Goal: Task Accomplishment & Management: Manage account settings

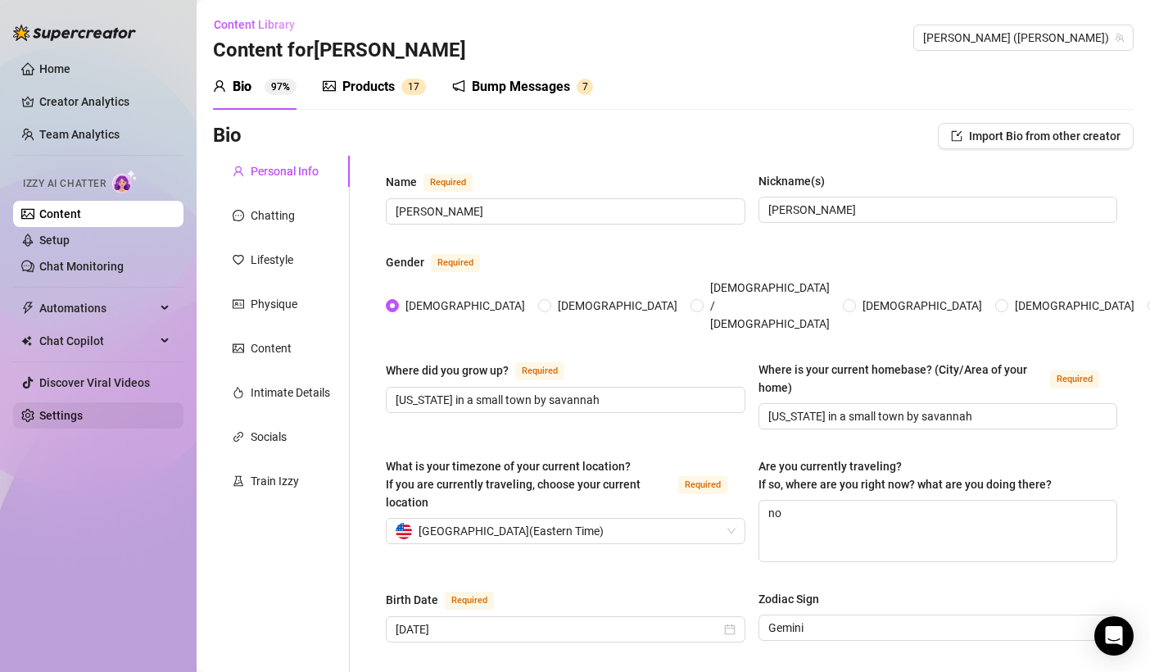
click at [83, 409] on link "Settings" at bounding box center [60, 415] width 43 height 13
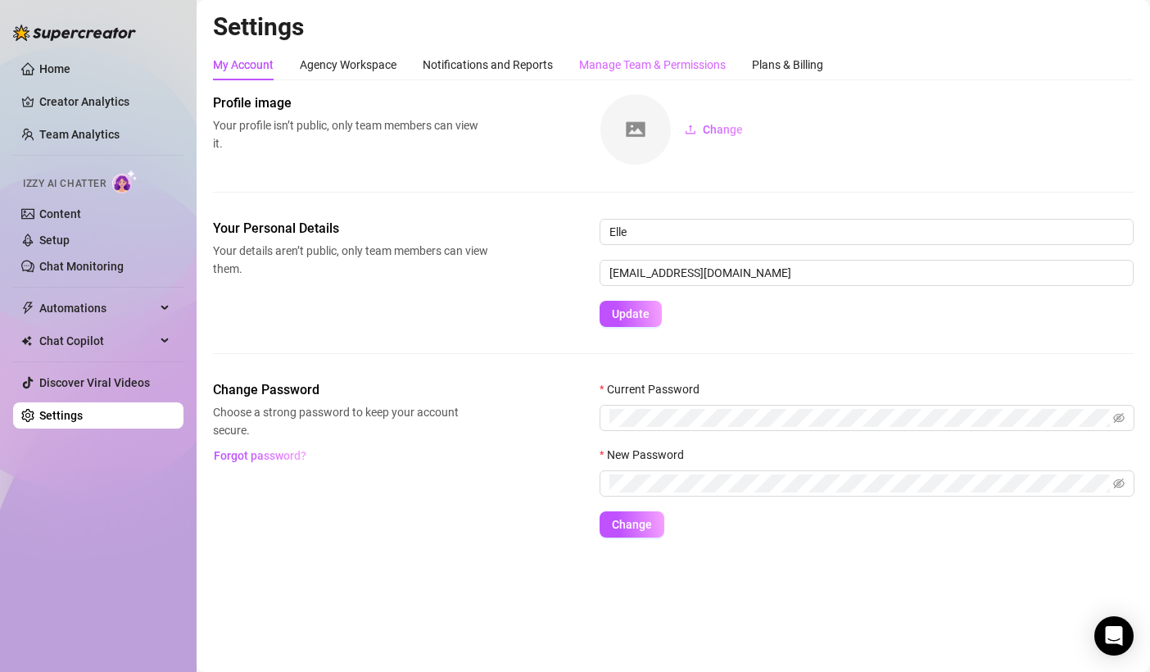
click at [698, 75] on div "Manage Team & Permissions" at bounding box center [652, 64] width 147 height 31
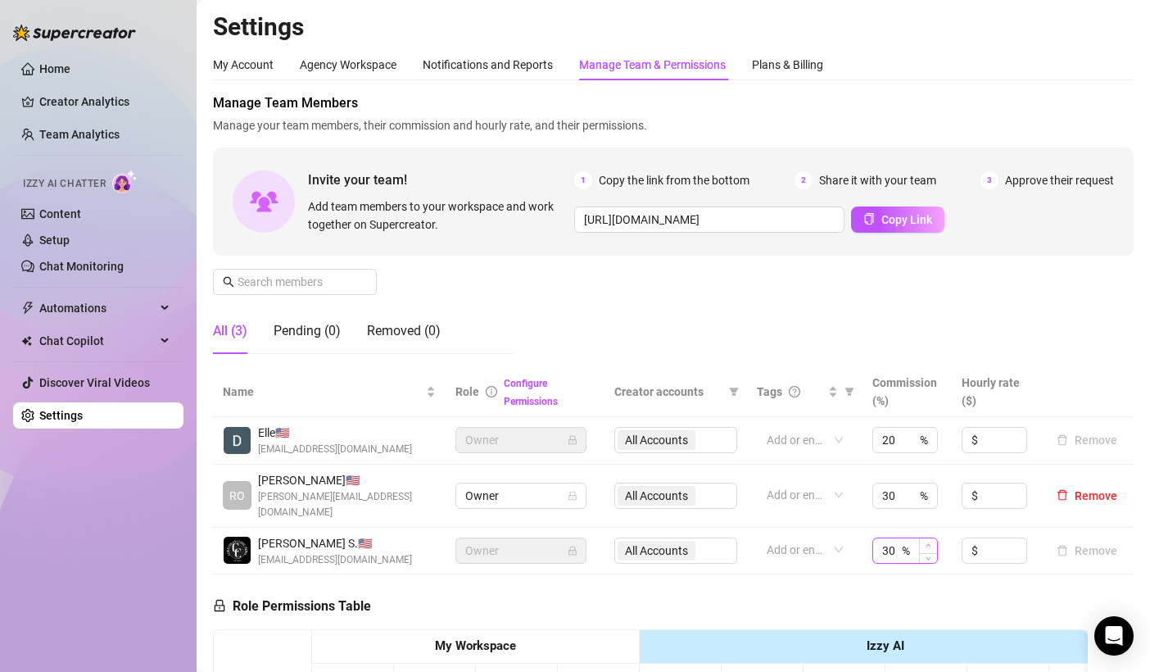
click at [919, 538] on span "Increase Value" at bounding box center [928, 545] width 18 height 15
click at [886, 538] on input "31" at bounding box center [890, 550] width 16 height 25
type input "0"
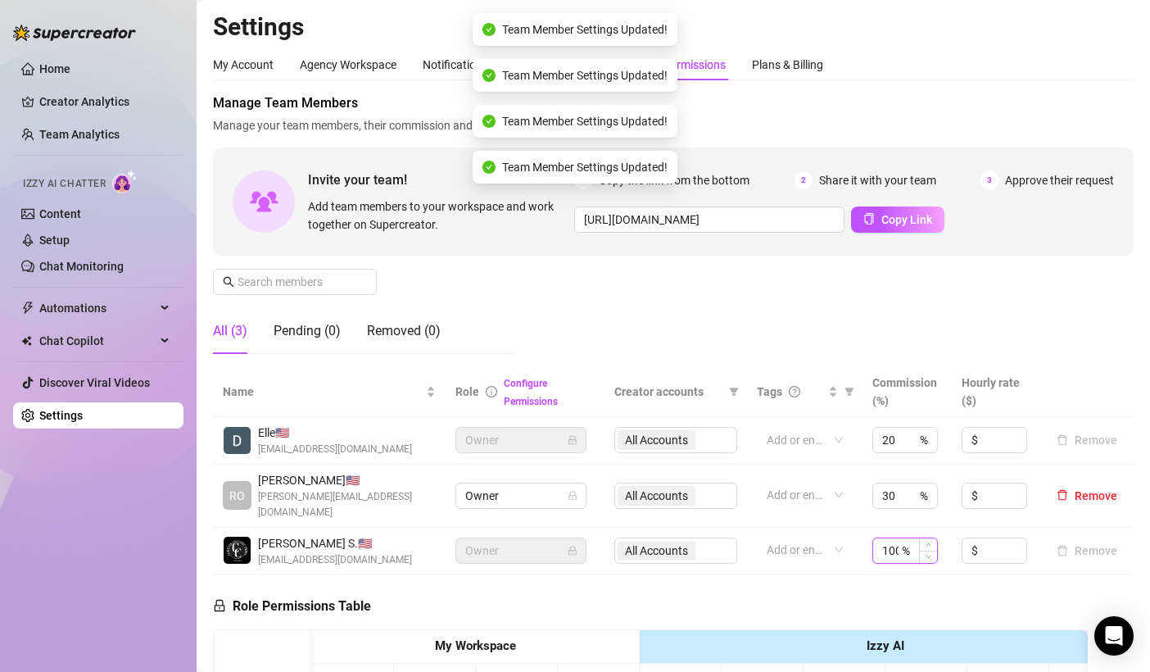
click at [886, 538] on input "100" at bounding box center [890, 550] width 16 height 25
type input "0"
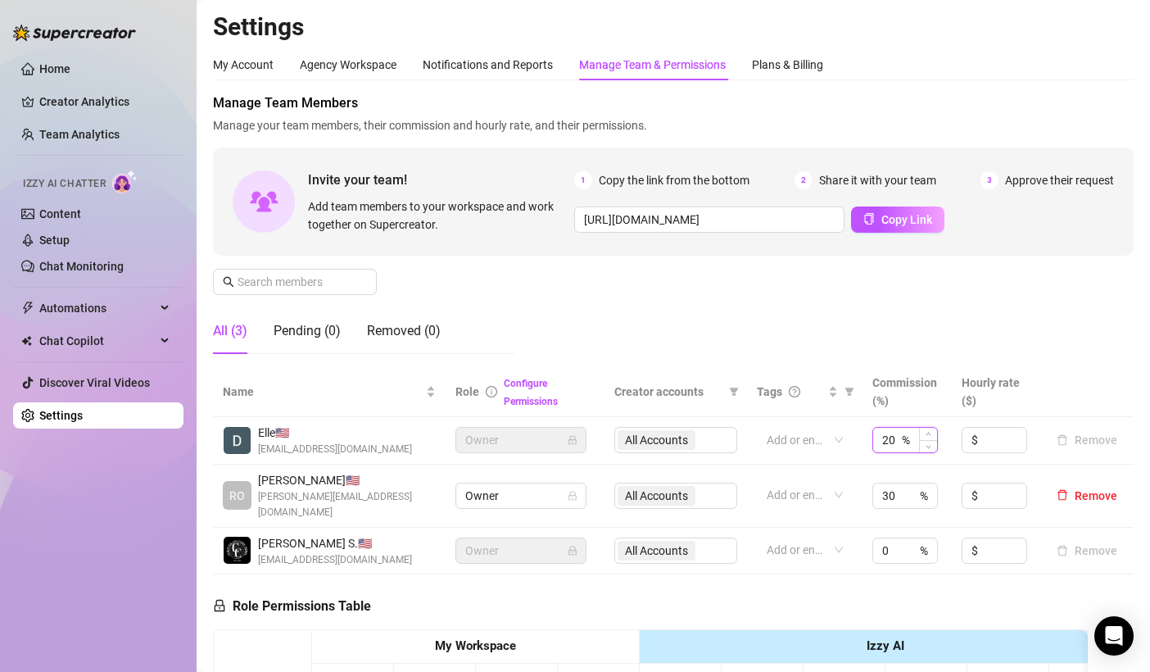
click at [885, 441] on input "20" at bounding box center [890, 440] width 16 height 25
type input "2"
type input "50"
click at [886, 496] on input "30" at bounding box center [890, 495] width 16 height 25
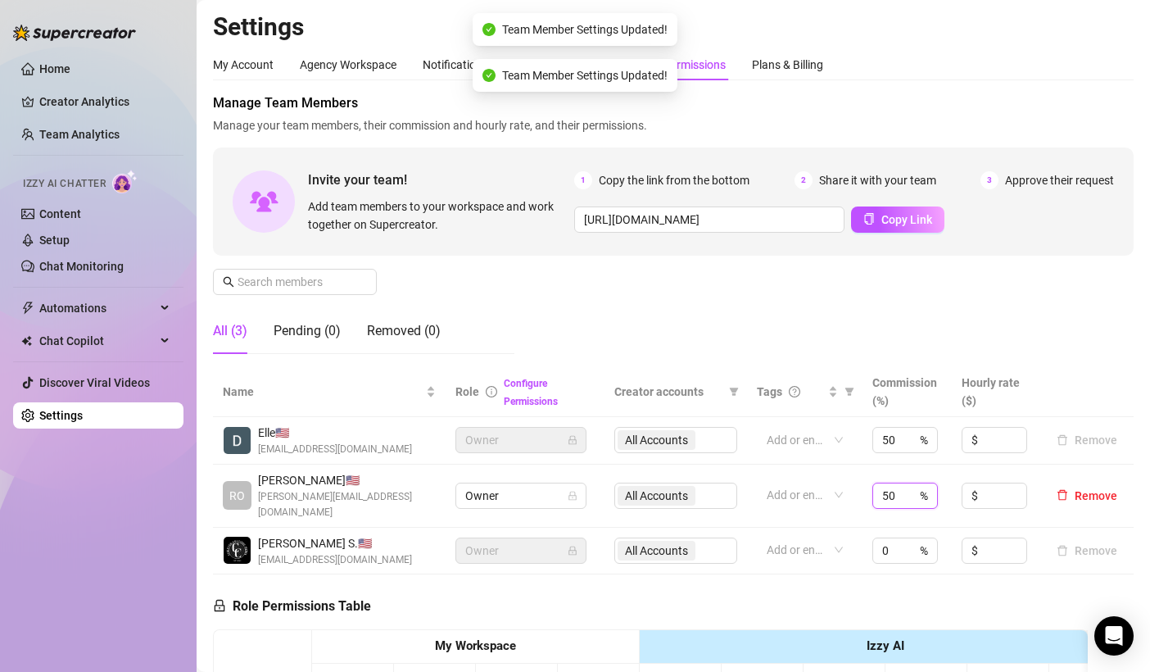
type input "50"
click at [871, 356] on div "Manage Team Members Manage your team members, their commission and hourly rate,…" at bounding box center [673, 230] width 921 height 274
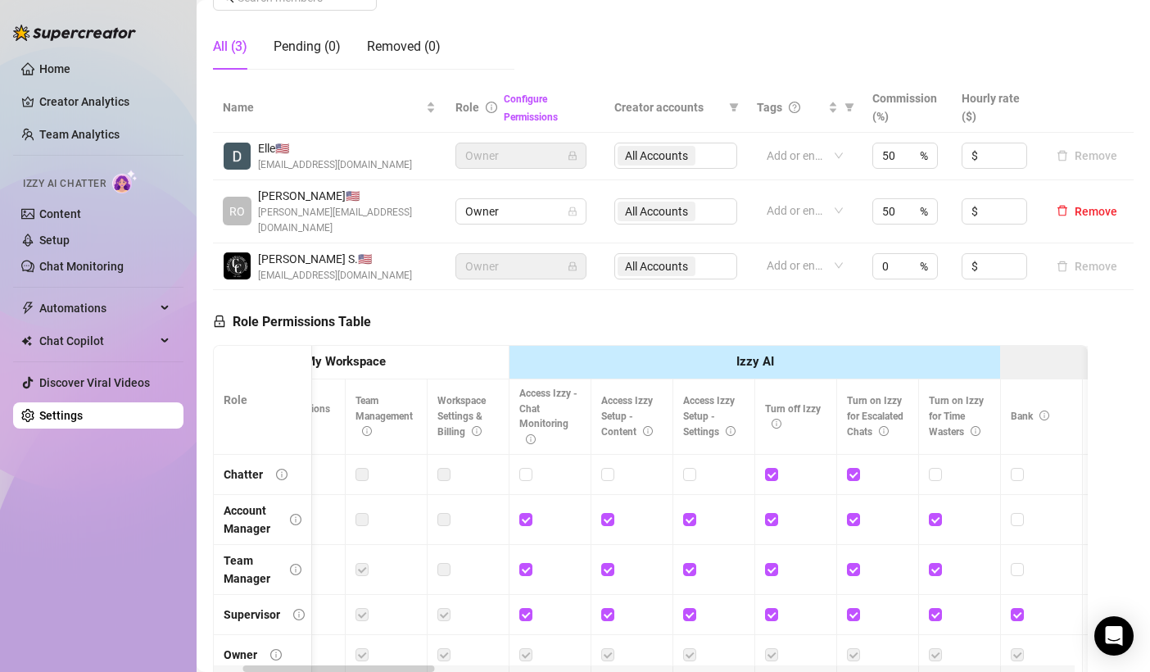
scroll to position [287, 0]
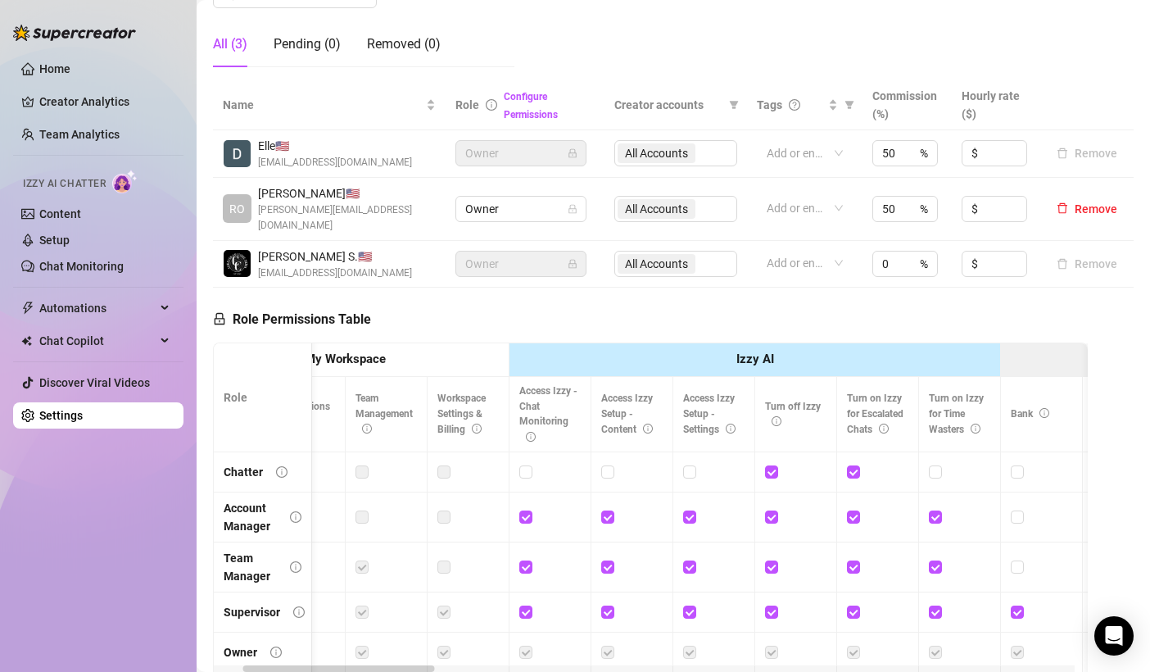
click at [499, 37] on div "All (3) Pending (0) Removed (0)" at bounding box center [363, 44] width 301 height 46
click at [643, 251] on div "All Accounts" at bounding box center [675, 264] width 123 height 26
click at [656, 251] on div "All Accounts" at bounding box center [675, 264] width 123 height 26
click at [497, 46] on div "All (3) Pending (0) Removed (0)" at bounding box center [363, 44] width 301 height 46
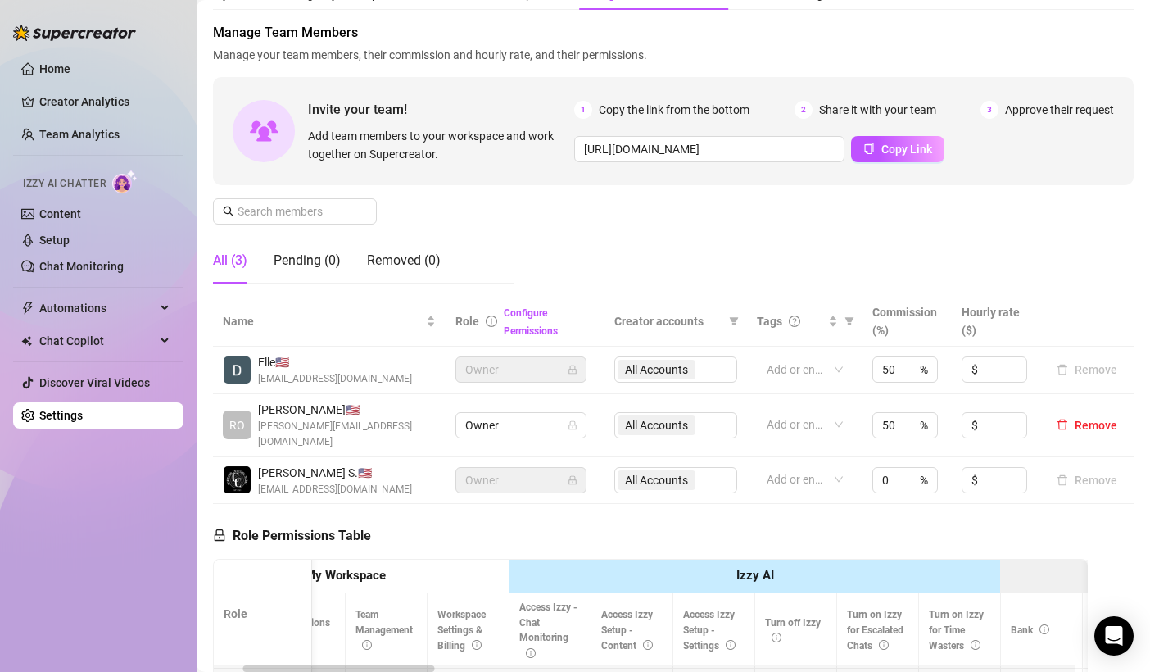
scroll to position [63, 0]
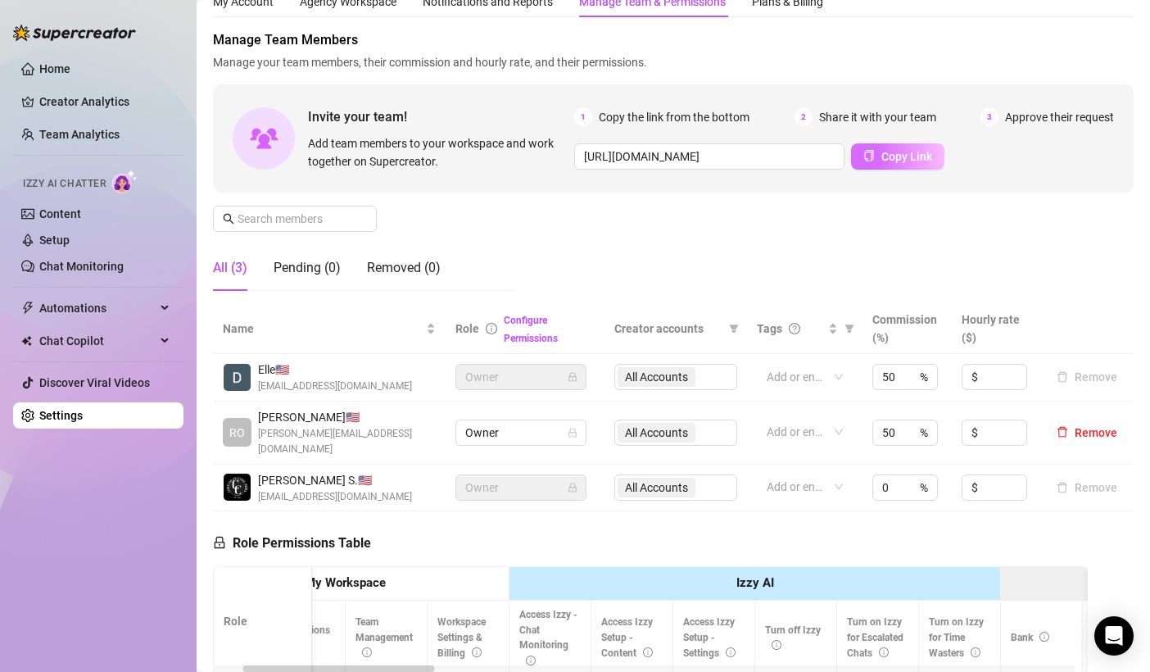
click at [873, 157] on button "Copy Link" at bounding box center [897, 156] width 93 height 26
click at [1063, 224] on div "Manage Team Members Manage your team members, their commission and hourly rate,…" at bounding box center [673, 167] width 921 height 274
click at [916, 152] on span "Copy Link" at bounding box center [906, 156] width 51 height 13
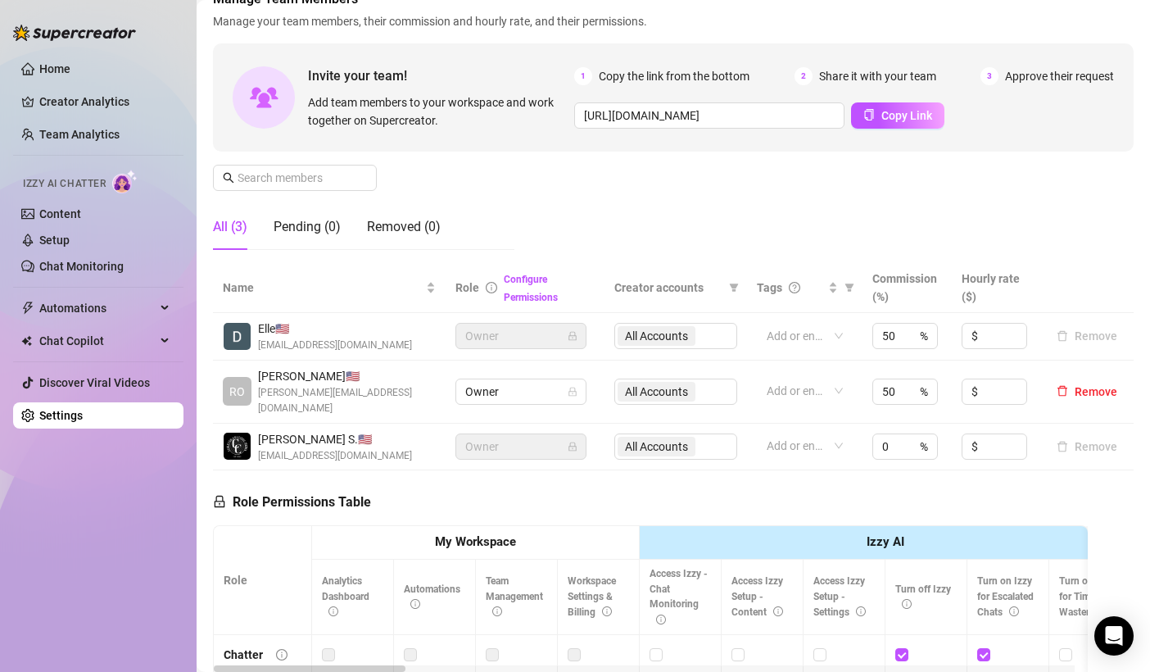
scroll to position [103, 0]
click at [326, 223] on div "Pending (0)" at bounding box center [307, 228] width 67 height 20
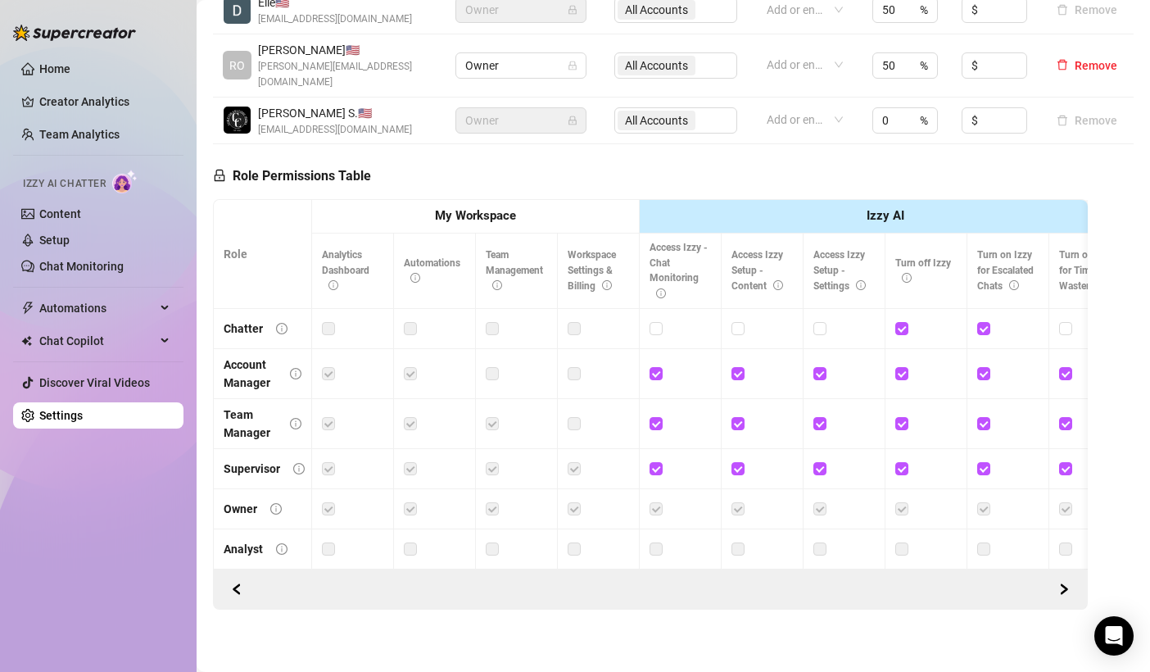
scroll to position [294, 0]
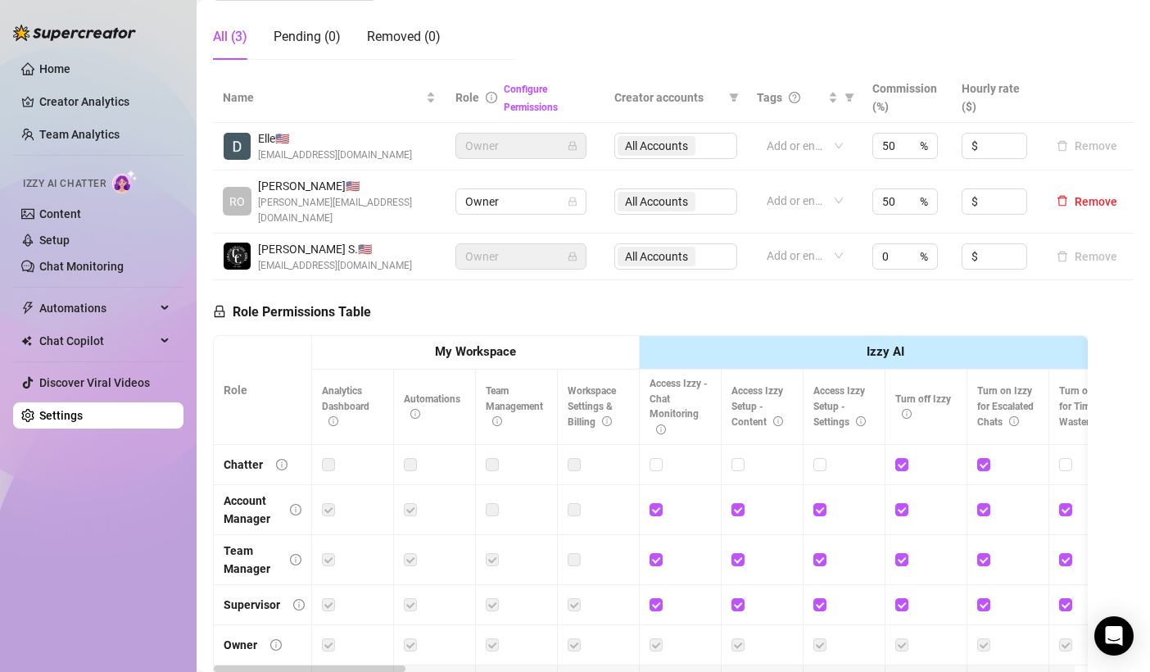
click at [236, 336] on th "Role" at bounding box center [263, 390] width 98 height 109
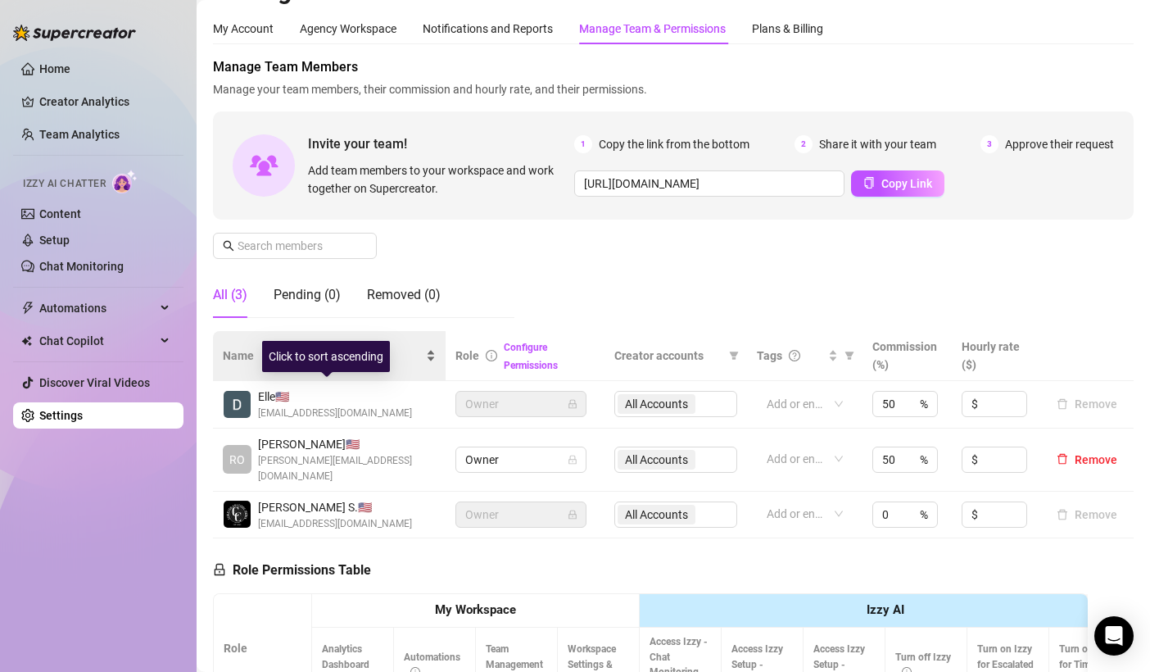
scroll to position [0, 0]
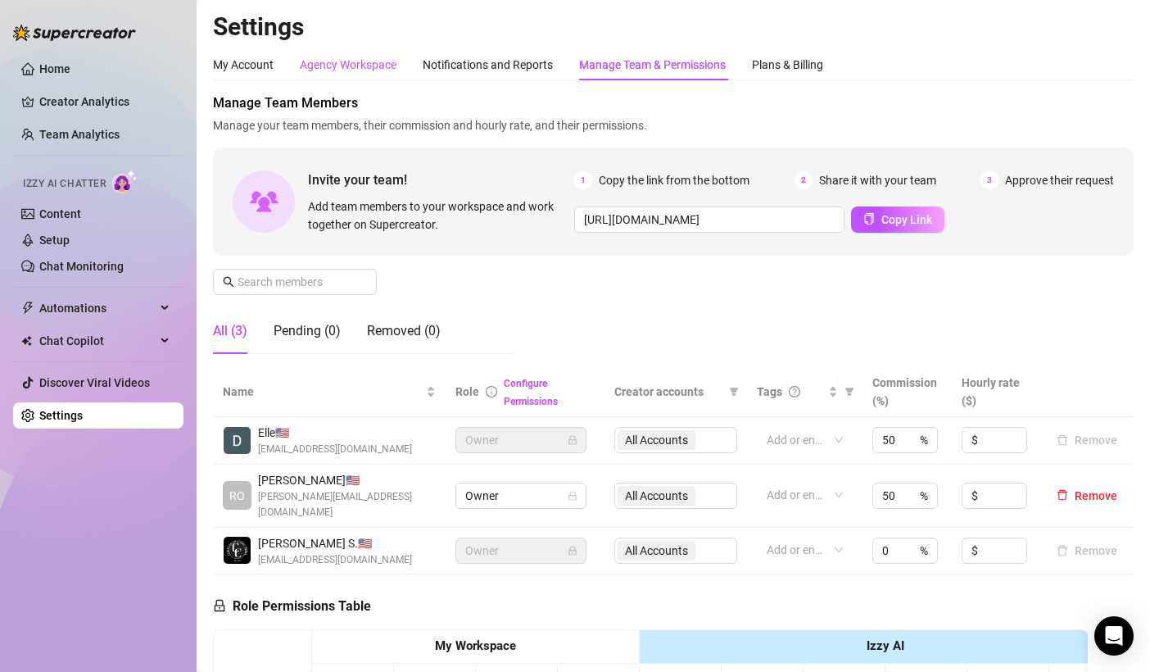
click at [389, 72] on div "Agency Workspace" at bounding box center [348, 65] width 97 height 18
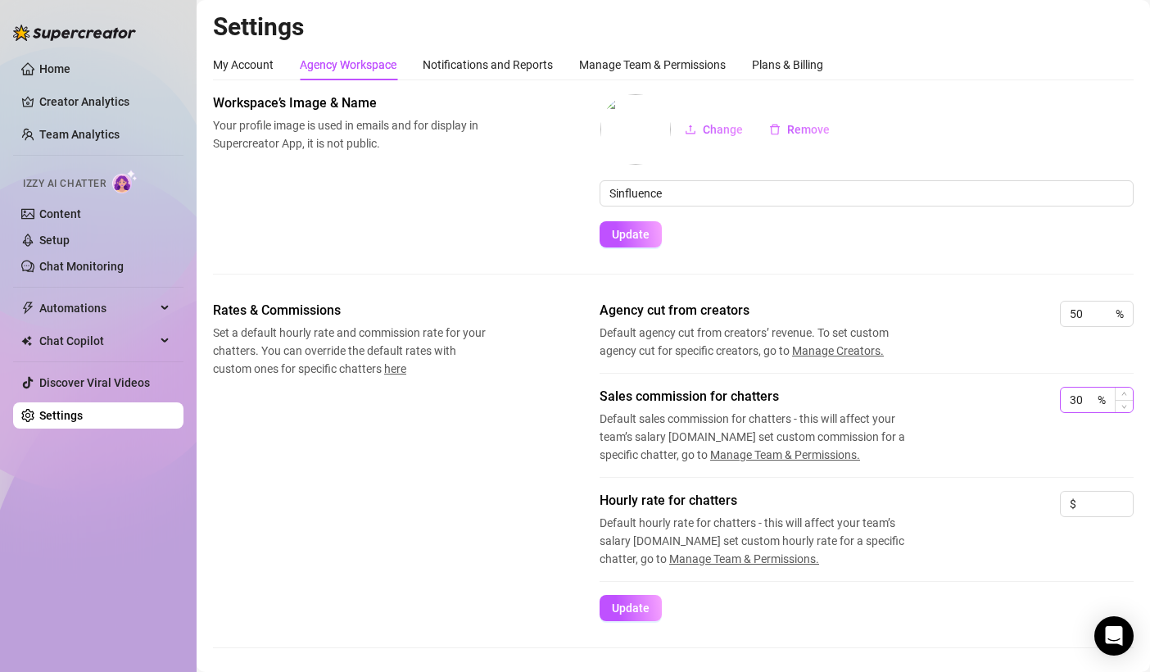
click at [1091, 403] on div "30 %" at bounding box center [1097, 400] width 74 height 26
type input "3"
type input "5"
click at [998, 365] on div "Agency cut from creators Default agency cut from creators’ revenue. To set cust…" at bounding box center [867, 344] width 534 height 86
click at [809, 451] on span "Manage Team & Permissions." at bounding box center [785, 454] width 150 height 13
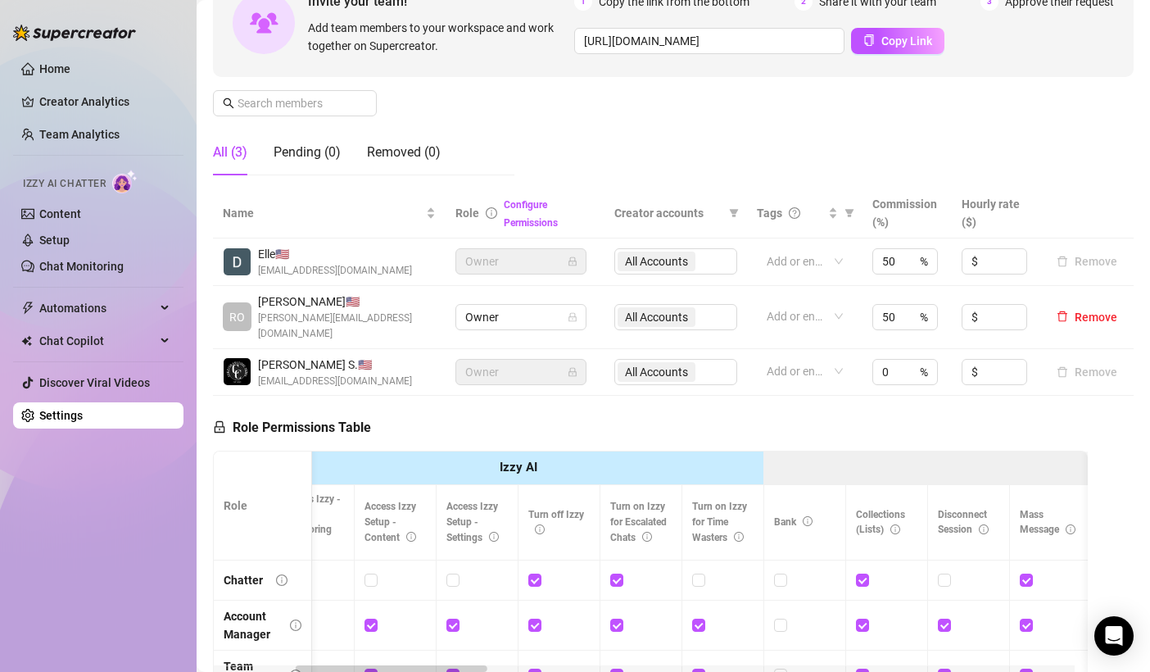
scroll to position [170, 0]
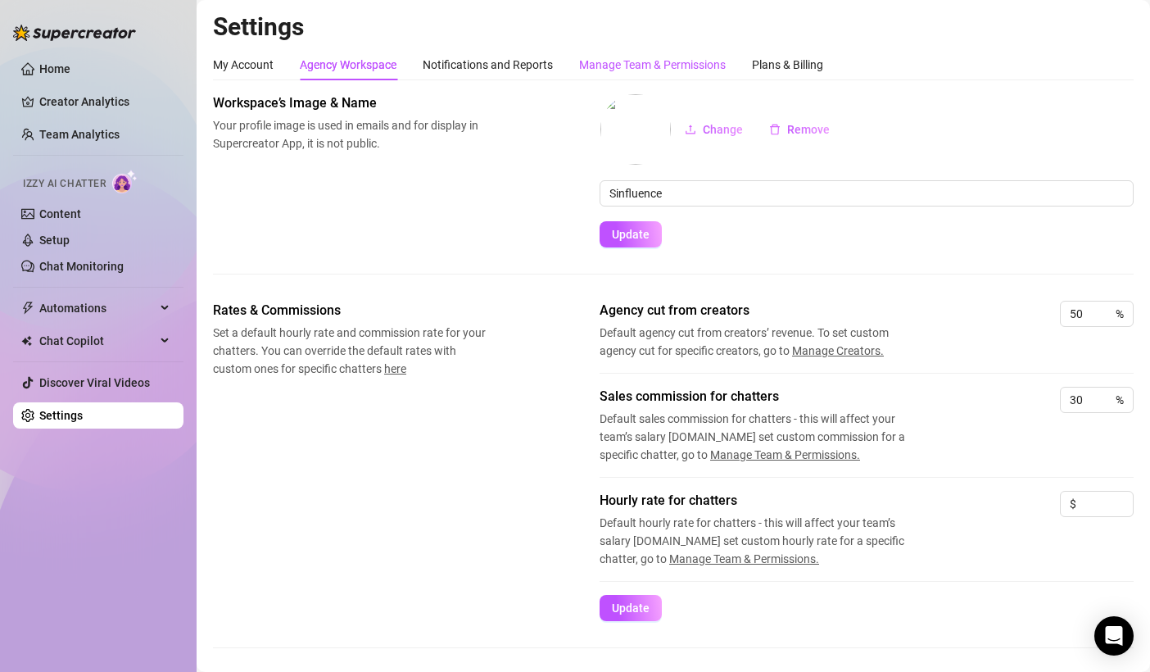
click at [691, 58] on div "Manage Team & Permissions" at bounding box center [652, 65] width 147 height 18
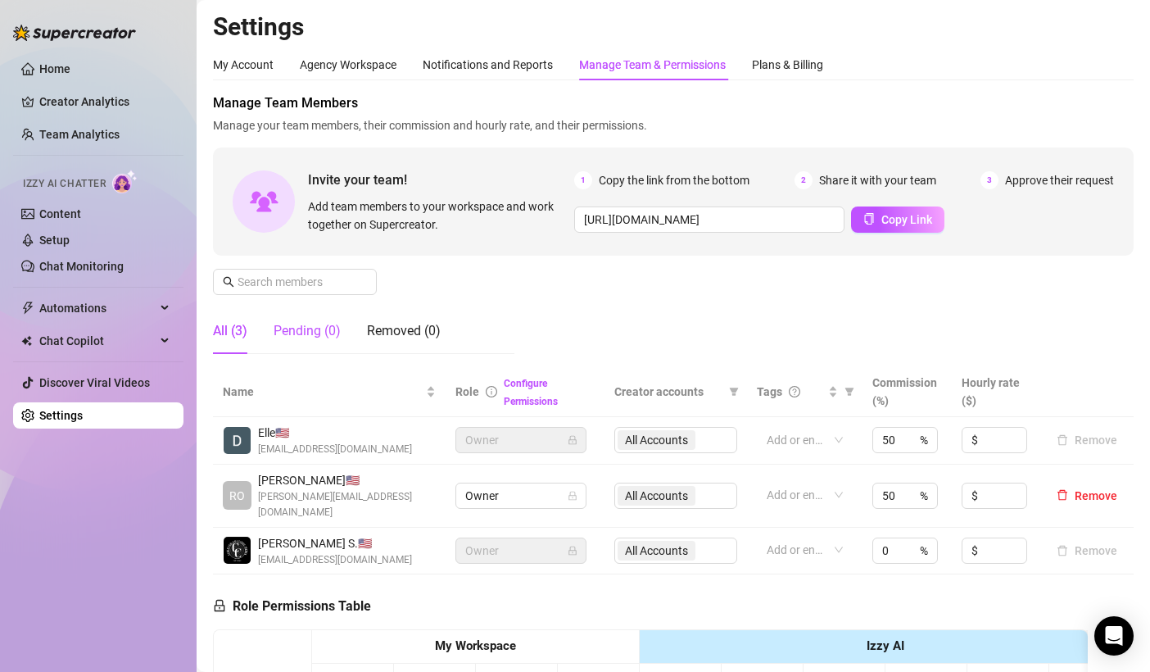
click at [324, 327] on div "Pending (0)" at bounding box center [307, 331] width 67 height 20
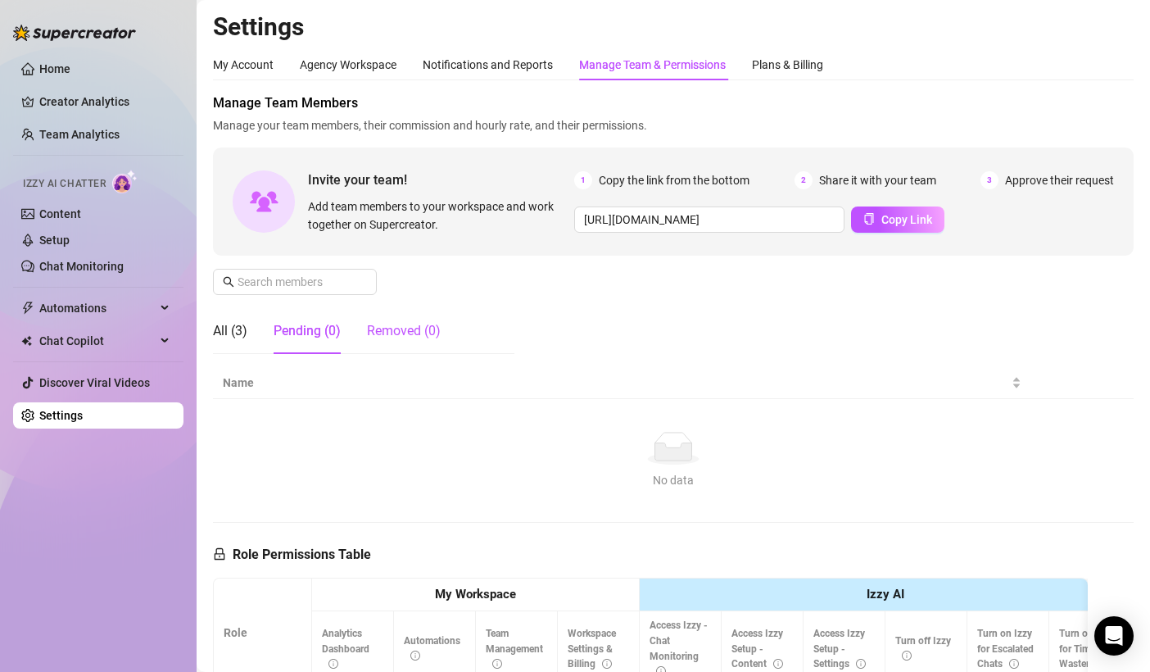
click at [392, 328] on div "Removed (0)" at bounding box center [404, 331] width 74 height 20
click at [243, 328] on div "All (3)" at bounding box center [230, 331] width 34 height 20
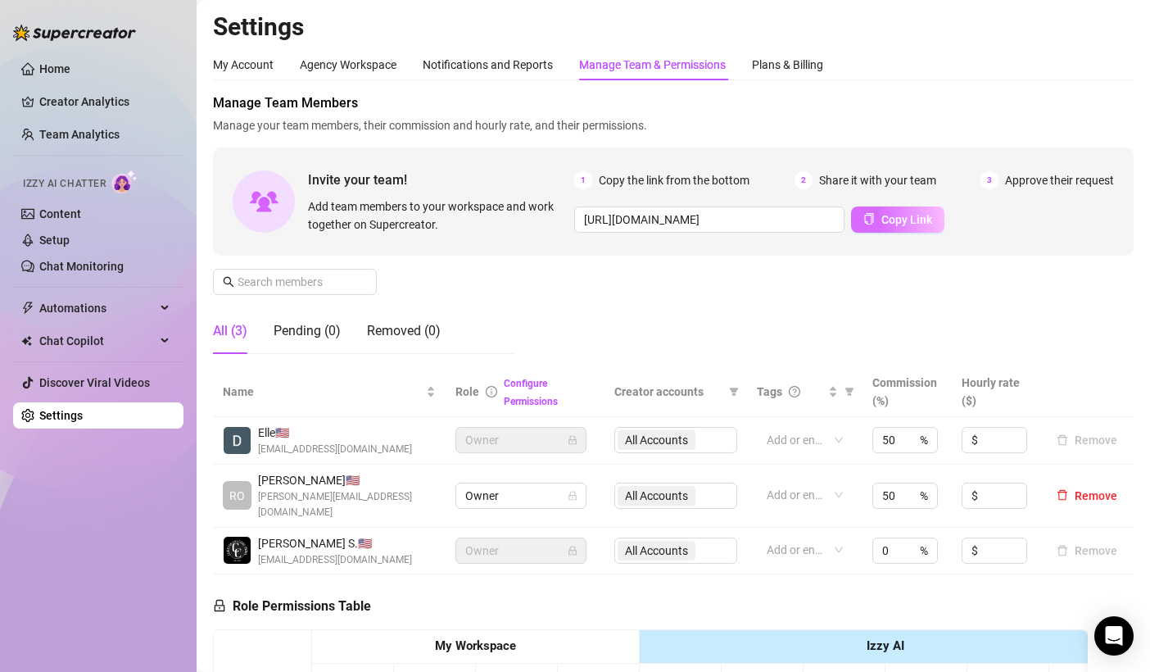
click at [899, 220] on span "Copy Link" at bounding box center [906, 219] width 51 height 13
click at [946, 79] on div "My Account Agency Workspace Notifications and Reports Manage Team & Permissions…" at bounding box center [673, 64] width 921 height 31
click at [1007, 82] on div "My Account Agency Workspace Notifications and Reports Manage Team & Permissions…" at bounding box center [673, 544] width 921 height 990
click at [903, 214] on span "Copy Link" at bounding box center [906, 219] width 51 height 13
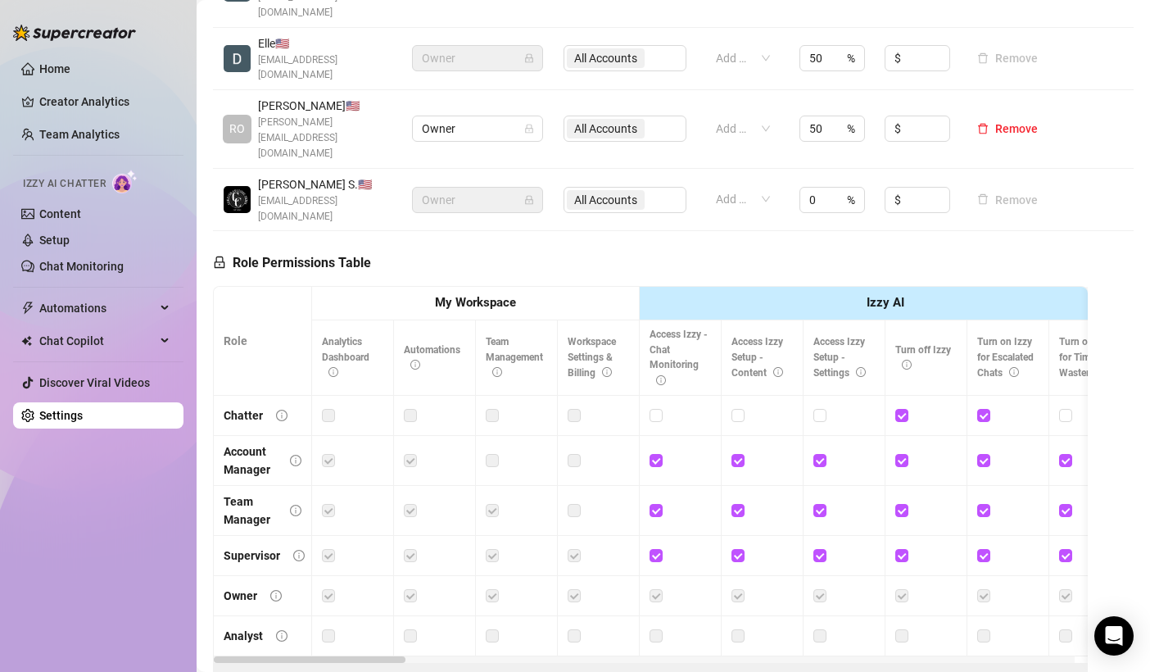
scroll to position [314, 0]
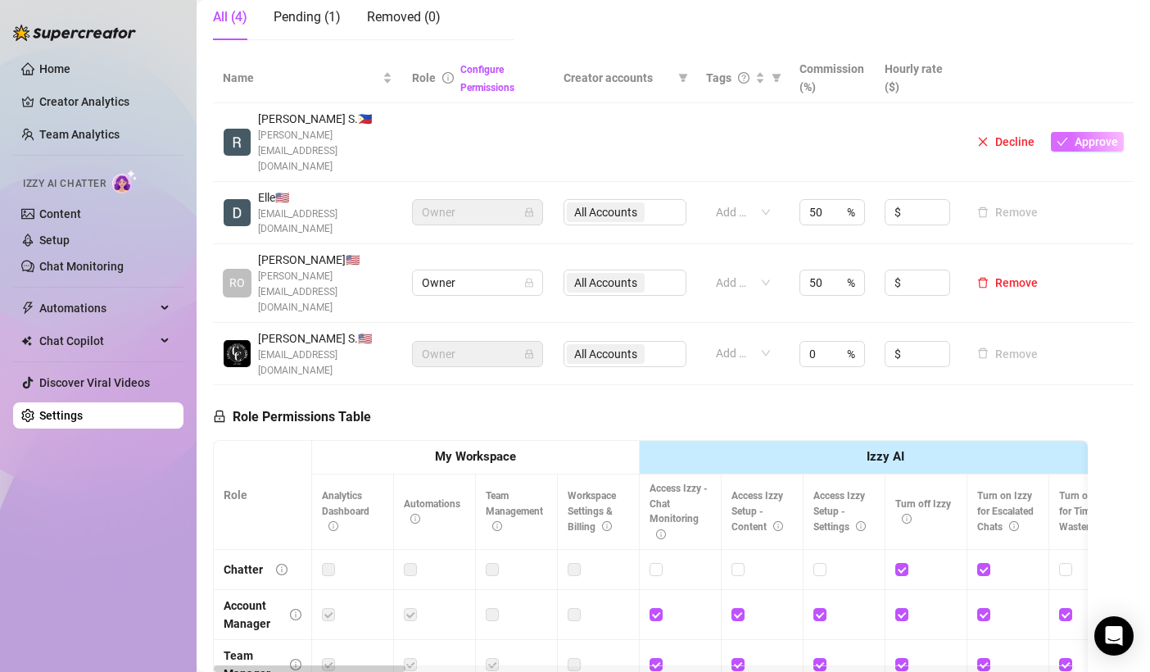
click at [1075, 135] on span "Approve" at bounding box center [1096, 141] width 43 height 13
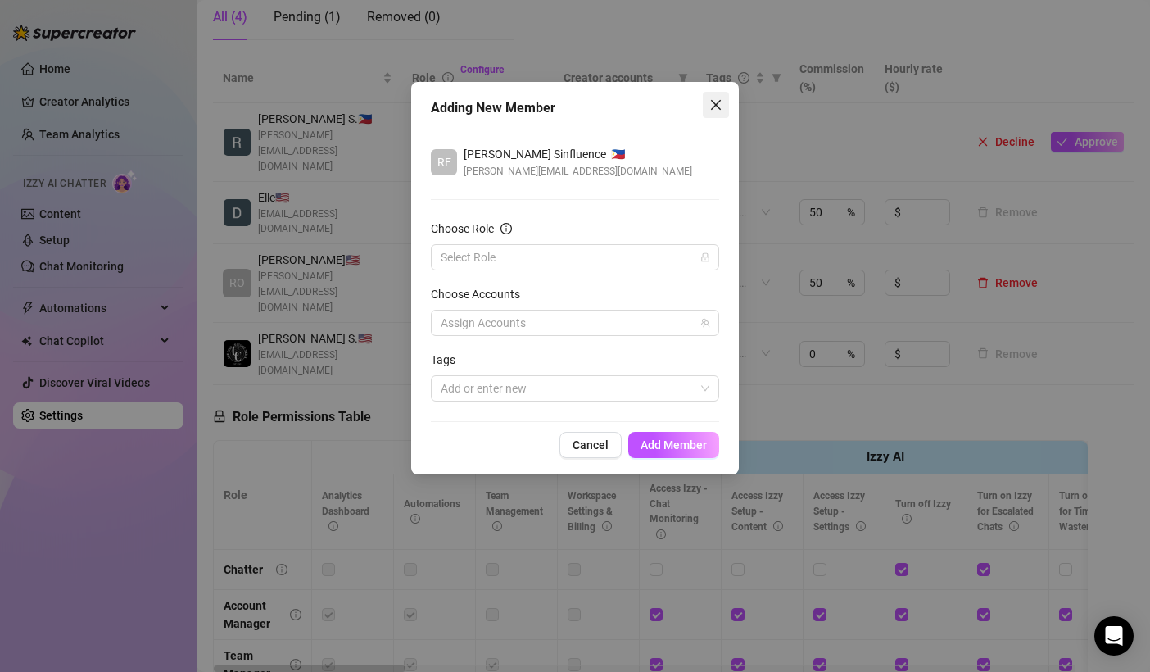
click at [706, 111] on button "Close" at bounding box center [716, 105] width 26 height 26
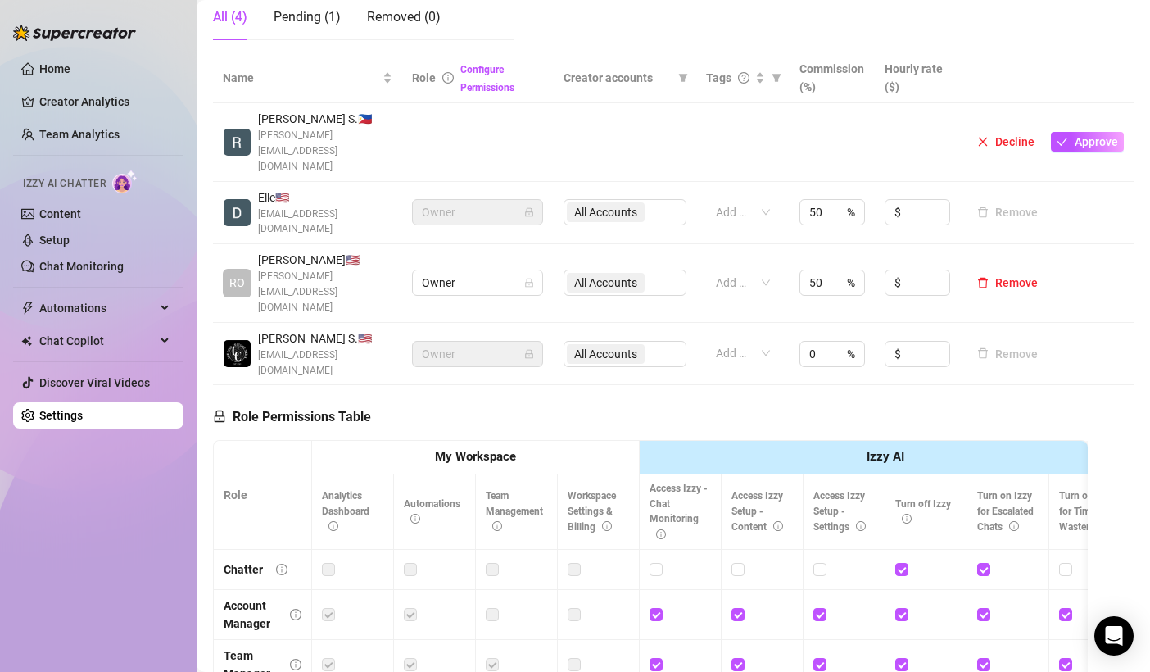
scroll to position [478, 0]
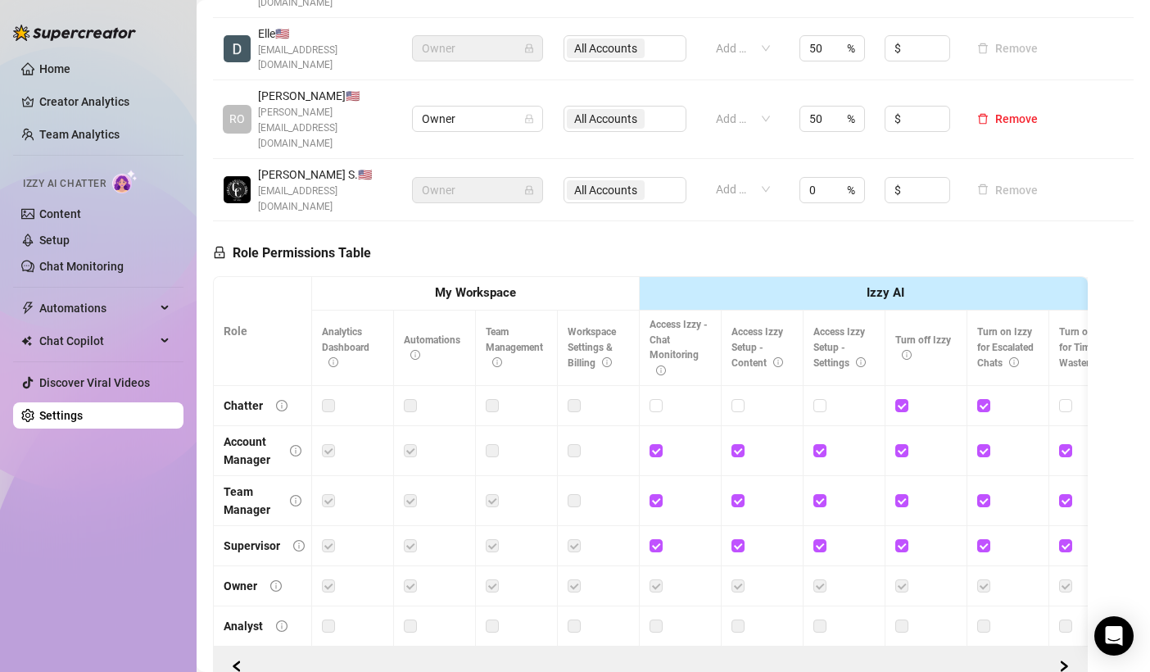
click at [168, 496] on div "Home Creator Analytics Team Analytics Izzy AI Chatter Content Setup Chat Monito…" at bounding box center [98, 328] width 170 height 657
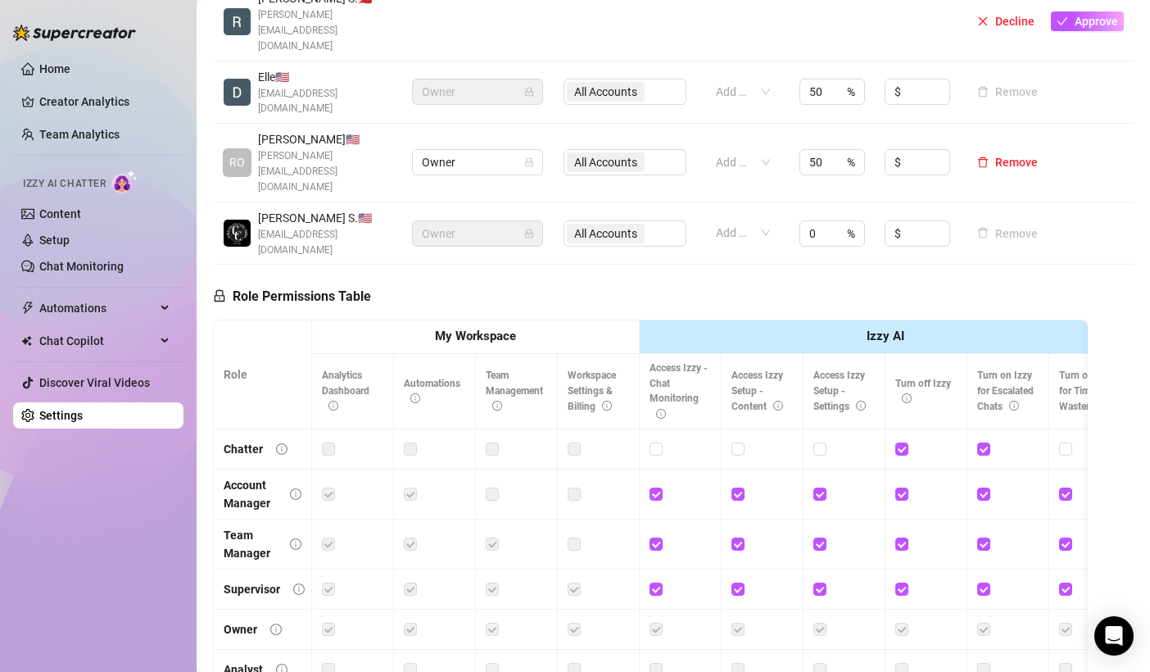
scroll to position [438, 0]
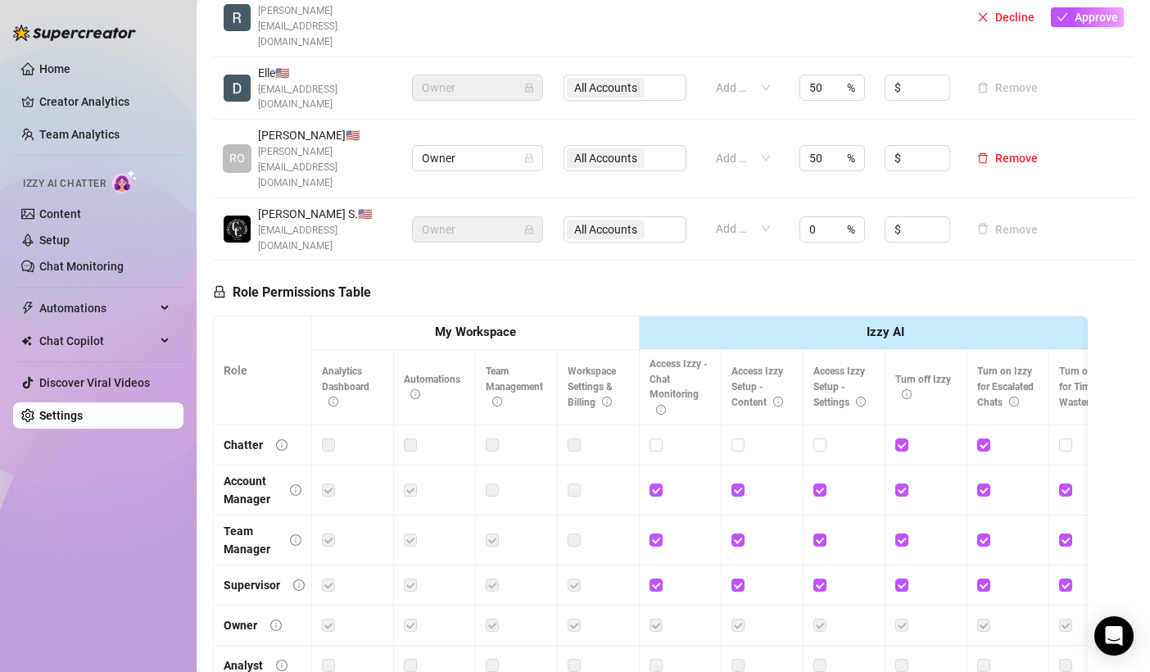
click at [478, 324] on strong "My Workspace" at bounding box center [475, 331] width 81 height 15
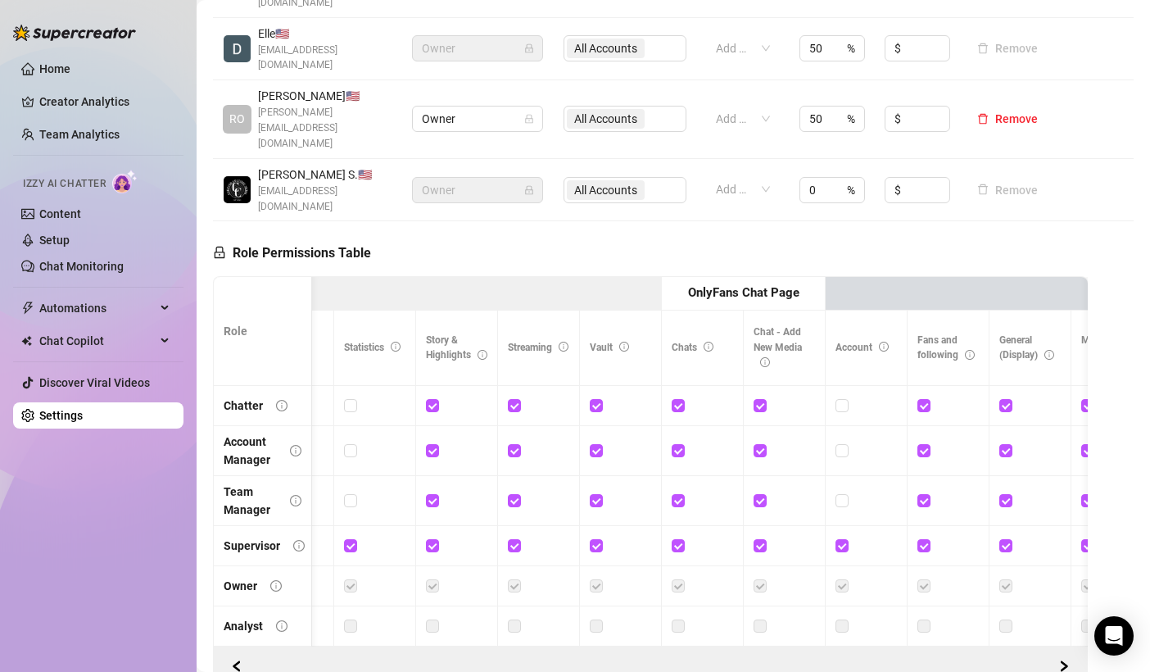
scroll to position [0, 0]
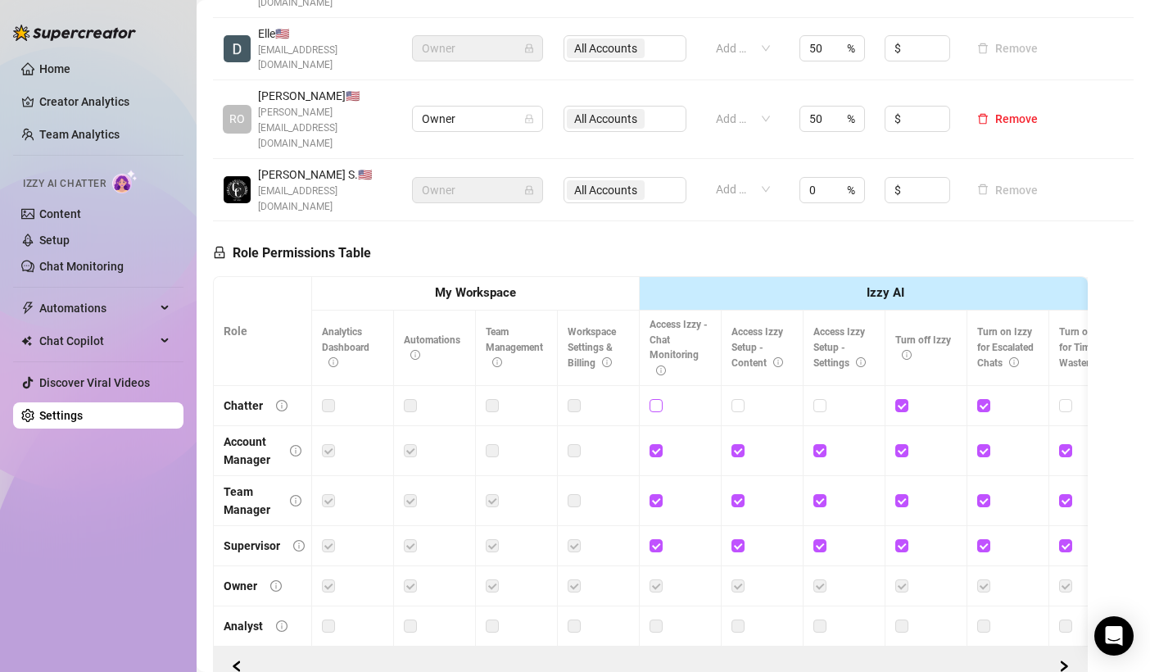
click at [655, 399] on input "checkbox" at bounding box center [655, 404] width 11 height 11
checkbox input "true"
click at [743, 399] on span at bounding box center [738, 405] width 13 height 13
click at [743, 399] on input "checkbox" at bounding box center [737, 404] width 11 height 11
checkbox input "true"
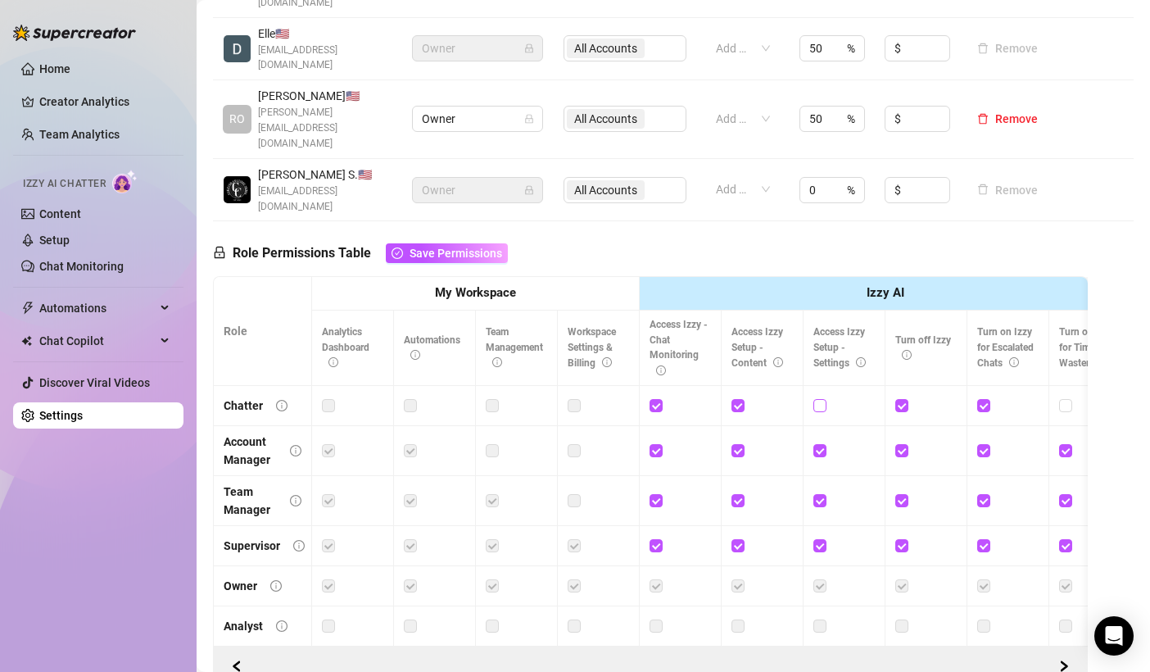
click at [825, 399] on span at bounding box center [819, 405] width 13 height 13
click at [825, 399] on input "checkbox" at bounding box center [818, 404] width 11 height 11
checkbox input "true"
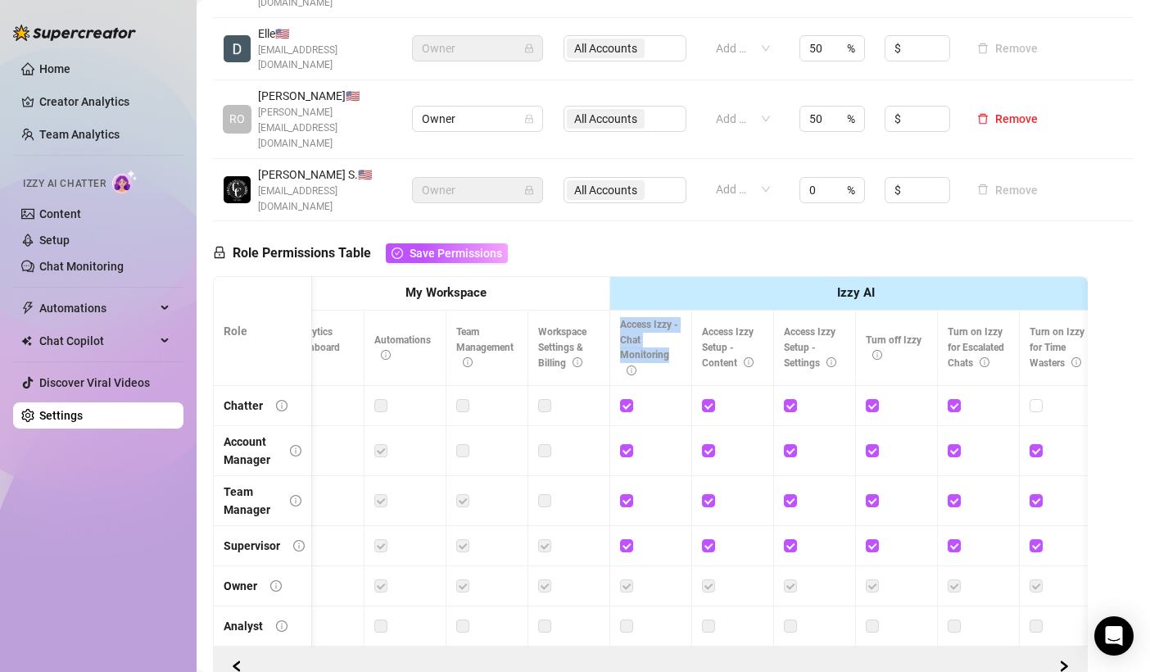
drag, startPoint x: 621, startPoint y: 226, endPoint x: 678, endPoint y: 258, distance: 64.9
click at [678, 310] on th "Access Izzy - Chat Monitoring" at bounding box center [651, 347] width 82 height 75
drag, startPoint x: 700, startPoint y: 238, endPoint x: 749, endPoint y: 264, distance: 55.0
click at [749, 310] on th "Access Izzy Setup - Content" at bounding box center [733, 347] width 82 height 75
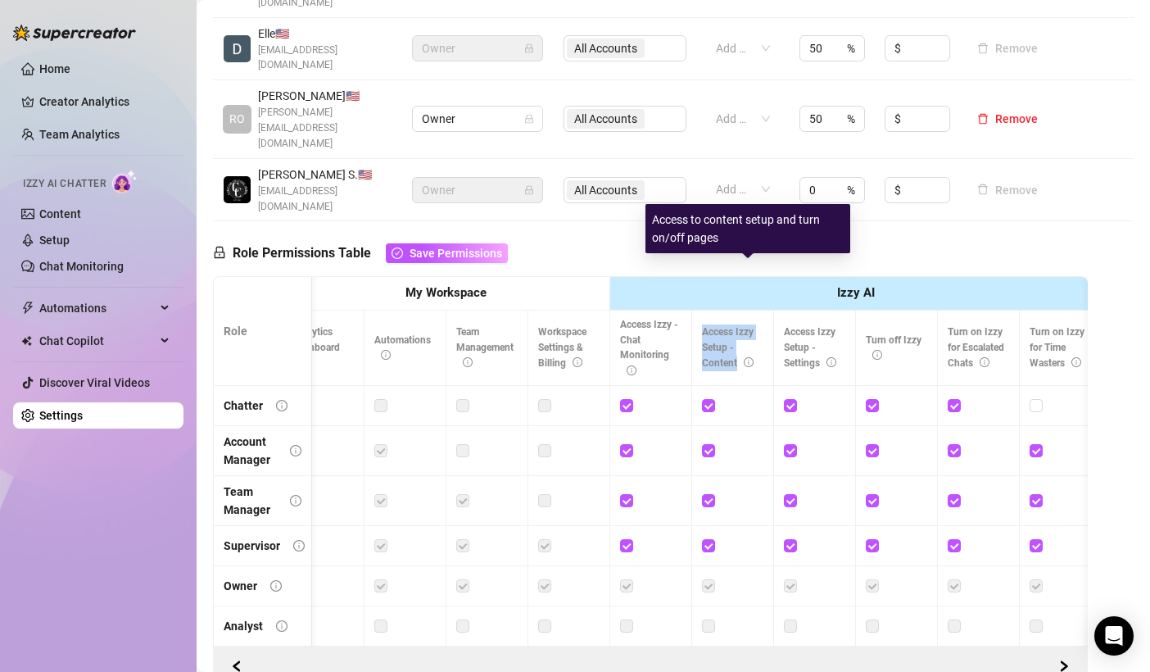
click at [728, 310] on th "Access Izzy Setup - Content" at bounding box center [733, 347] width 82 height 75
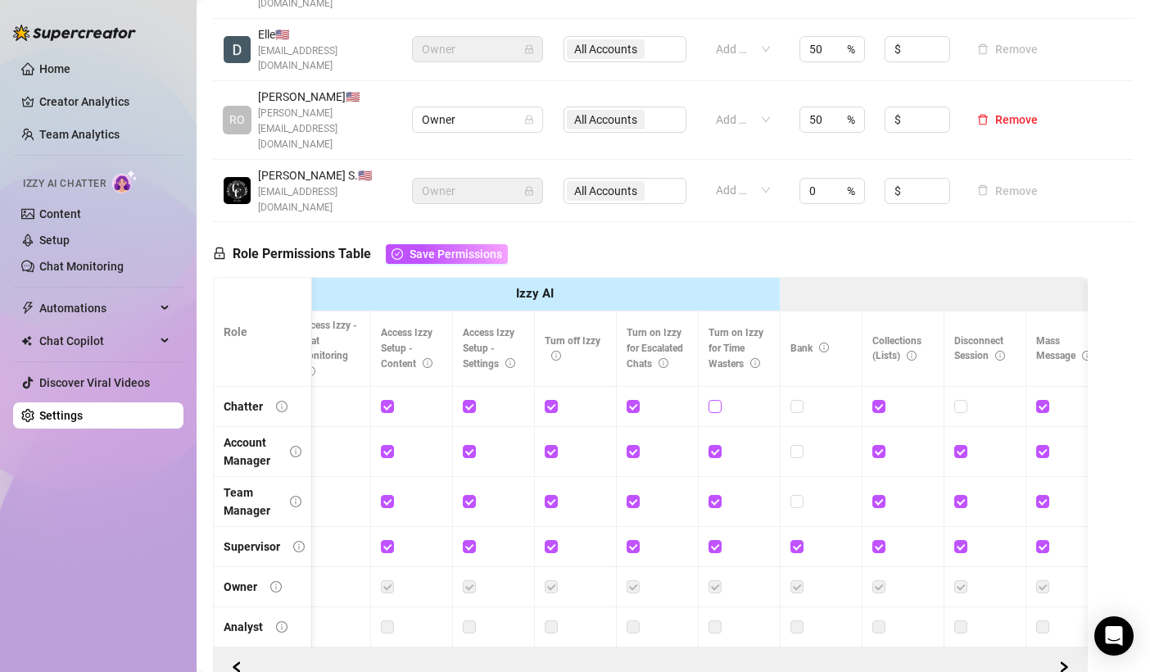
click at [719, 400] on input "checkbox" at bounding box center [714, 405] width 11 height 11
checkbox input "true"
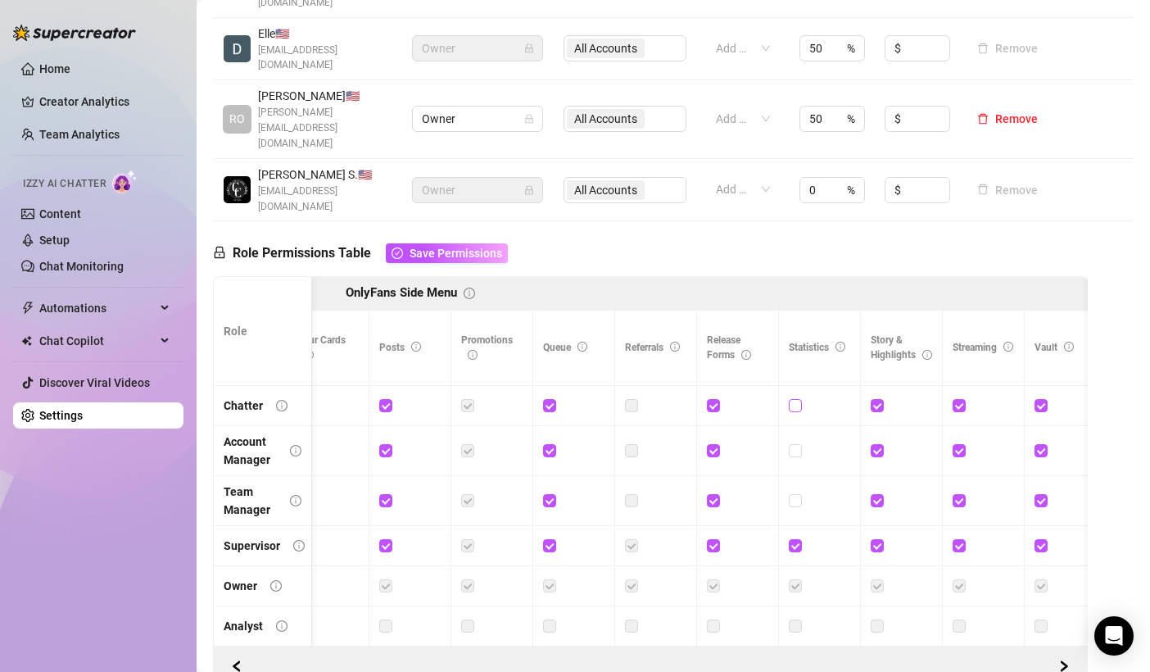
click at [794, 399] on input "checkbox" at bounding box center [794, 404] width 11 height 11
checkbox input "true"
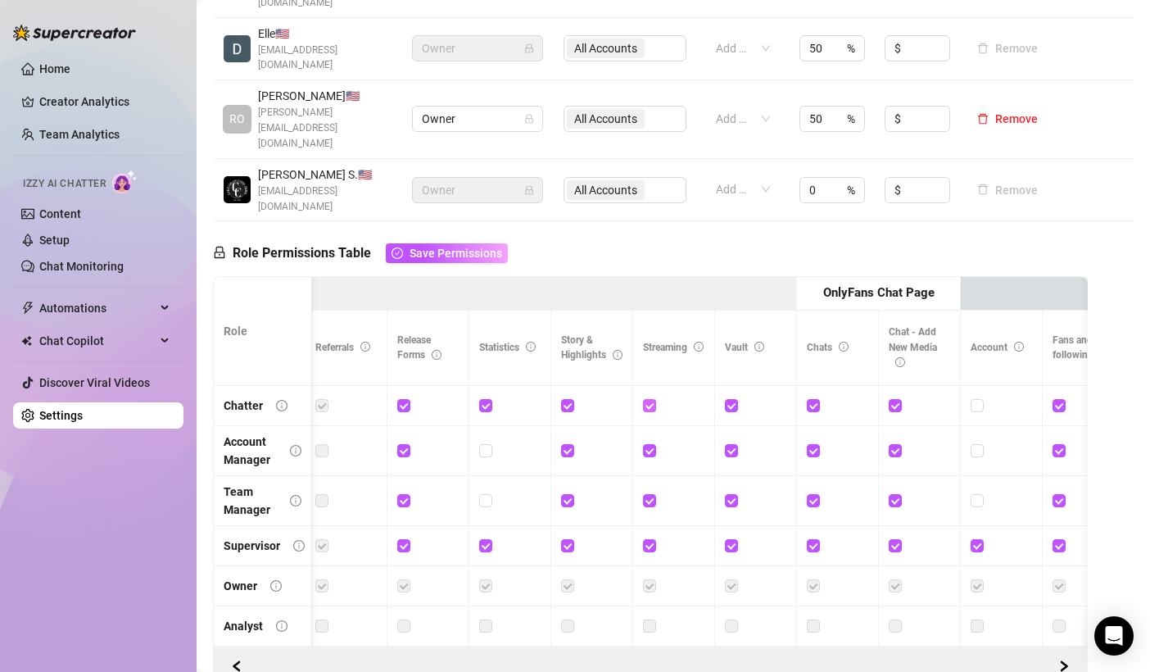
click at [646, 399] on input "checkbox" at bounding box center [648, 404] width 11 height 11
checkbox input "false"
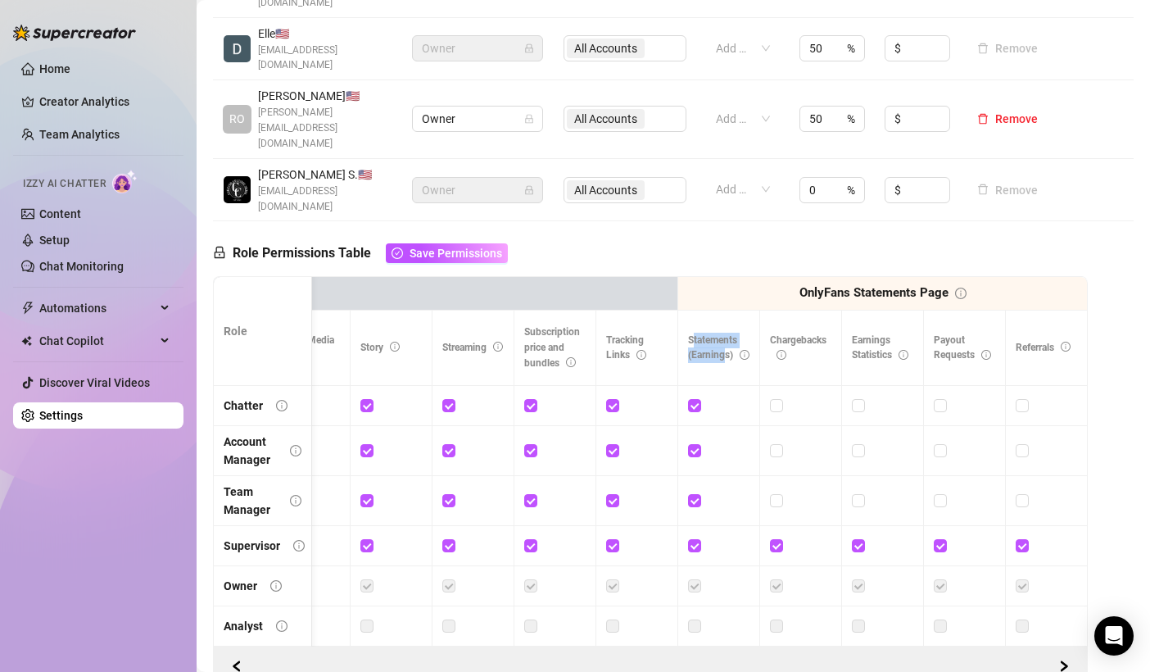
drag, startPoint x: 680, startPoint y: 231, endPoint x: 712, endPoint y: 255, distance: 39.8
click at [712, 334] on span "Statements (Earnings)" at bounding box center [718, 347] width 61 height 27
click at [688, 399] on span at bounding box center [694, 405] width 13 height 13
click at [688, 399] on input "checkbox" at bounding box center [693, 404] width 11 height 11
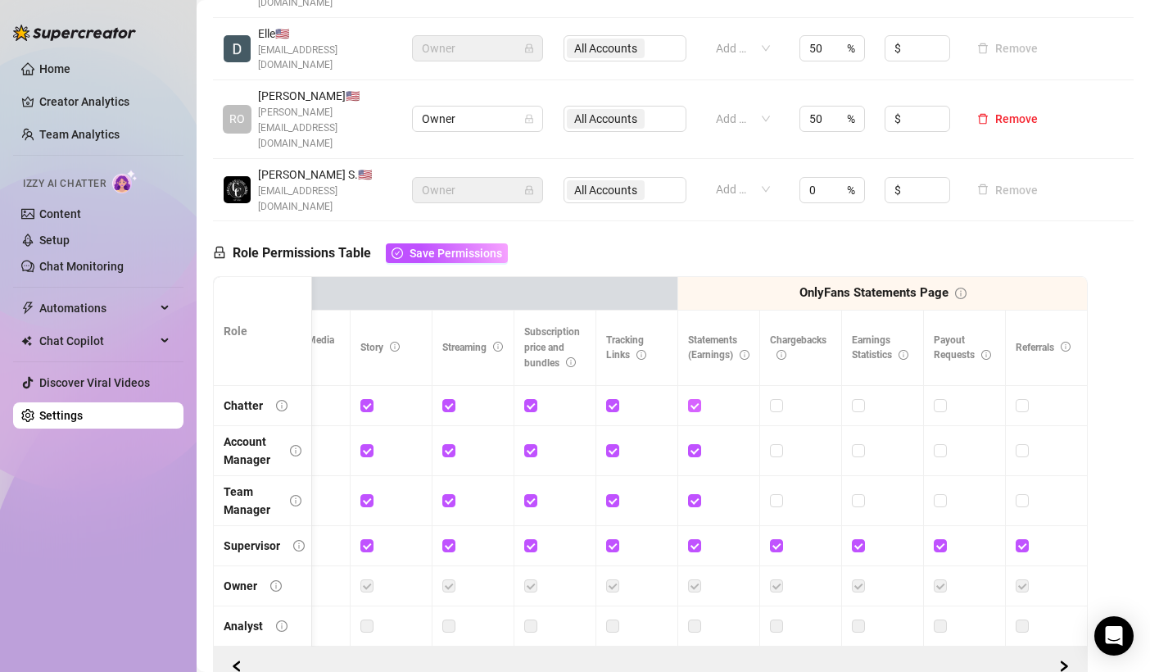
checkbox input "false"
click at [477, 243] on button "Save Permissions" at bounding box center [447, 253] width 122 height 20
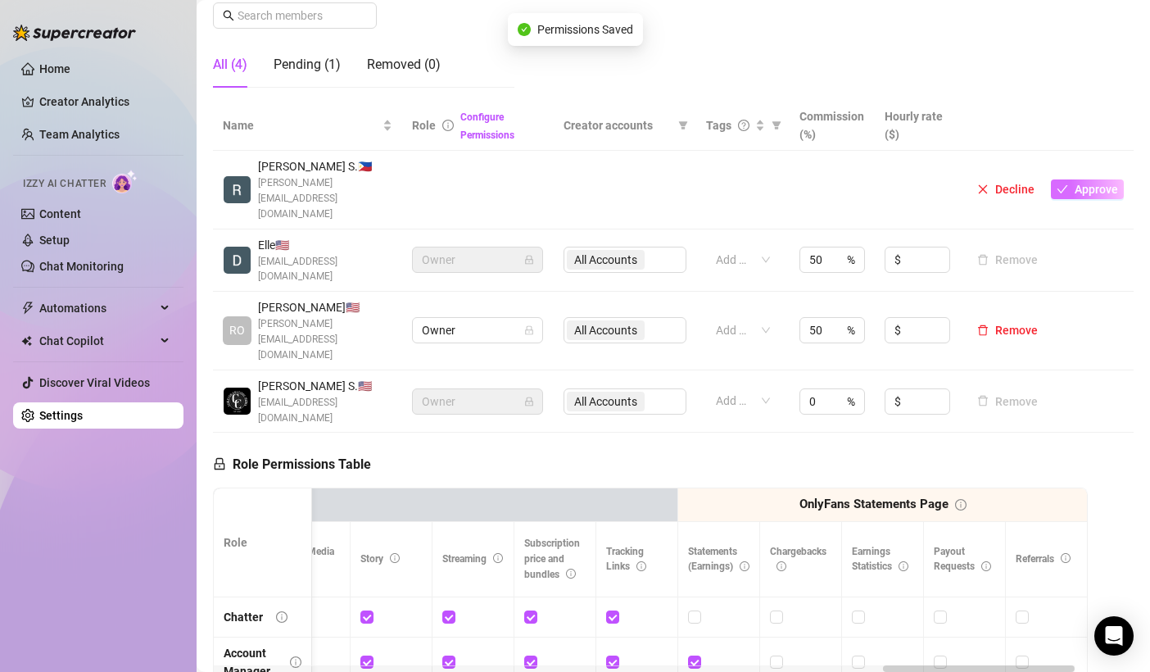
click at [1057, 183] on span "button" at bounding box center [1062, 189] width 11 height 13
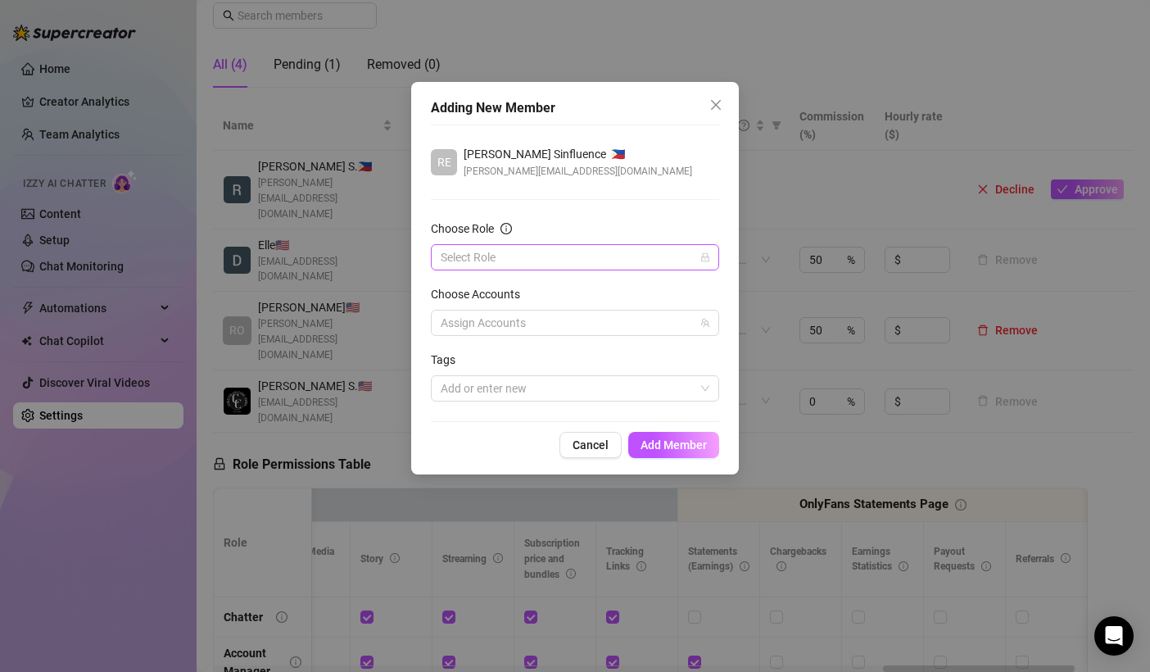
click at [468, 249] on input "Choose Role" at bounding box center [568, 257] width 254 height 25
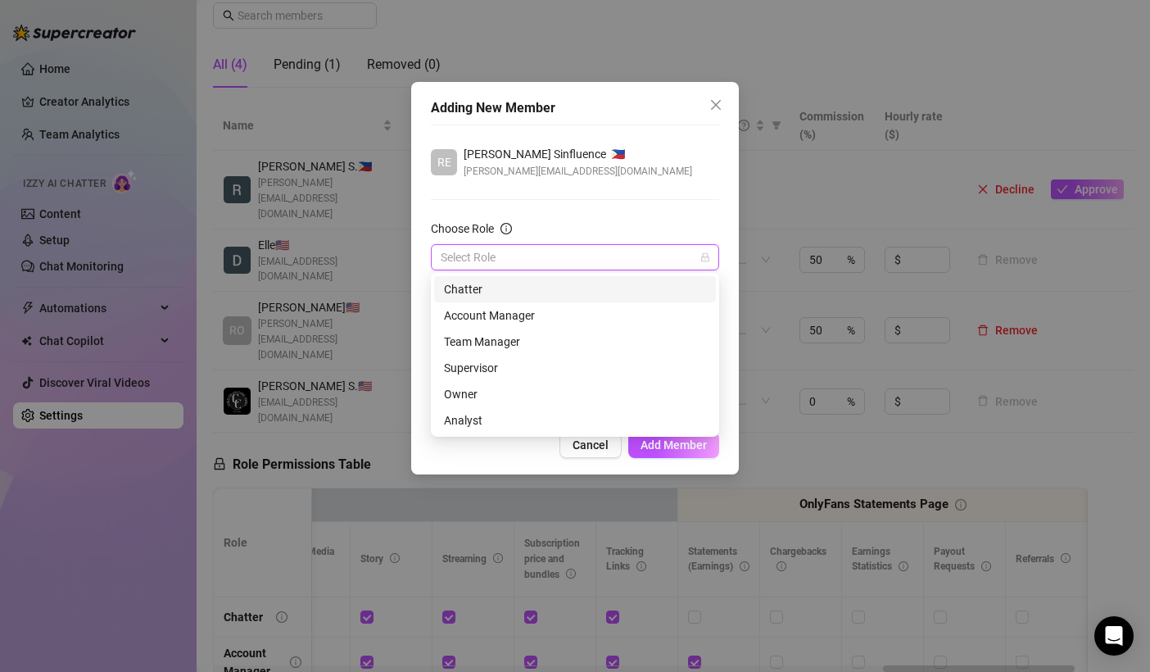
click at [470, 290] on div "Chatter" at bounding box center [575, 289] width 262 height 18
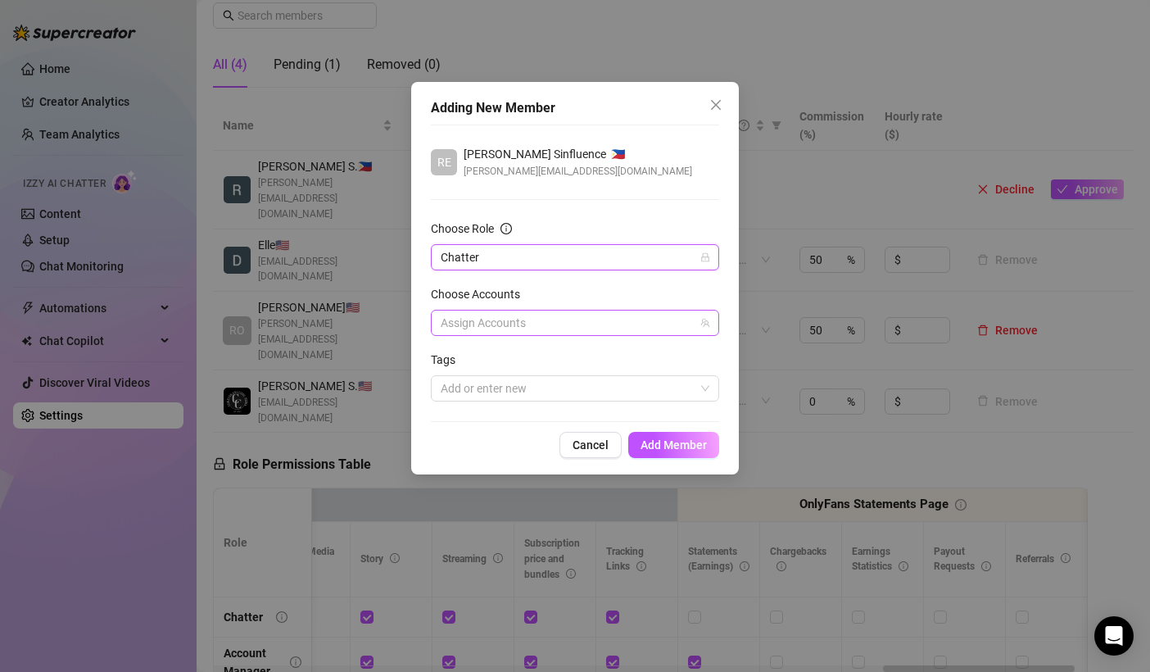
click at [512, 321] on div at bounding box center [566, 322] width 265 height 23
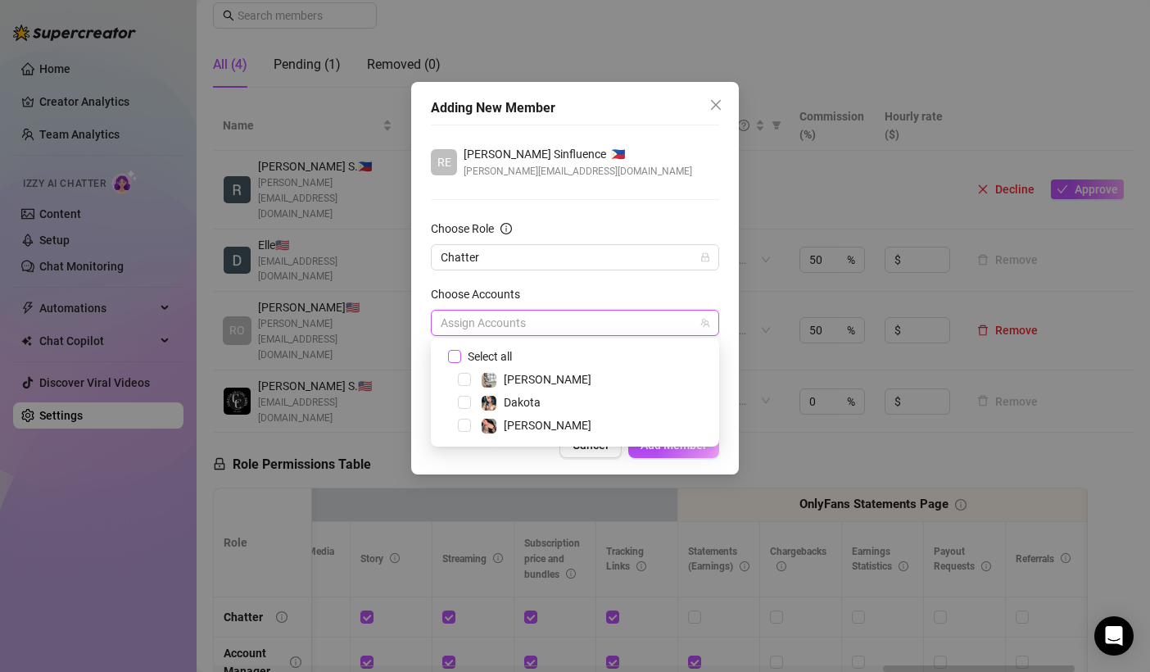
click at [460, 354] on span at bounding box center [454, 356] width 13 height 13
click at [460, 354] on input "Select all" at bounding box center [453, 355] width 11 height 11
checkbox input "true"
click at [576, 299] on div "Choose Accounts" at bounding box center [575, 297] width 288 height 25
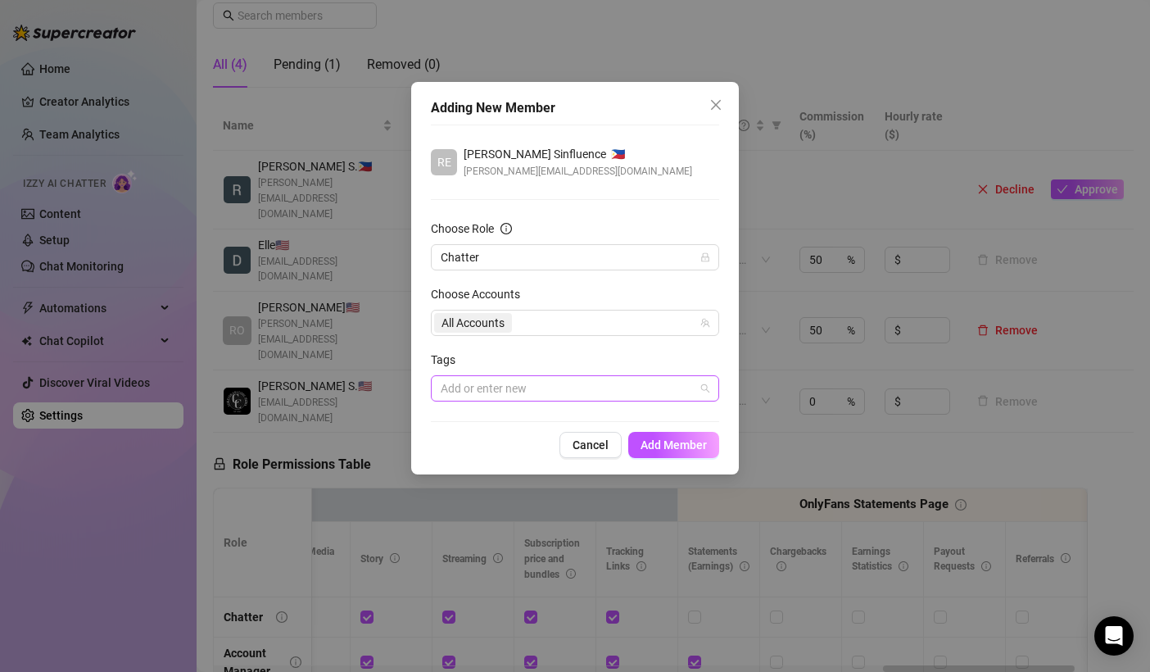
click at [523, 388] on div at bounding box center [566, 388] width 265 height 23
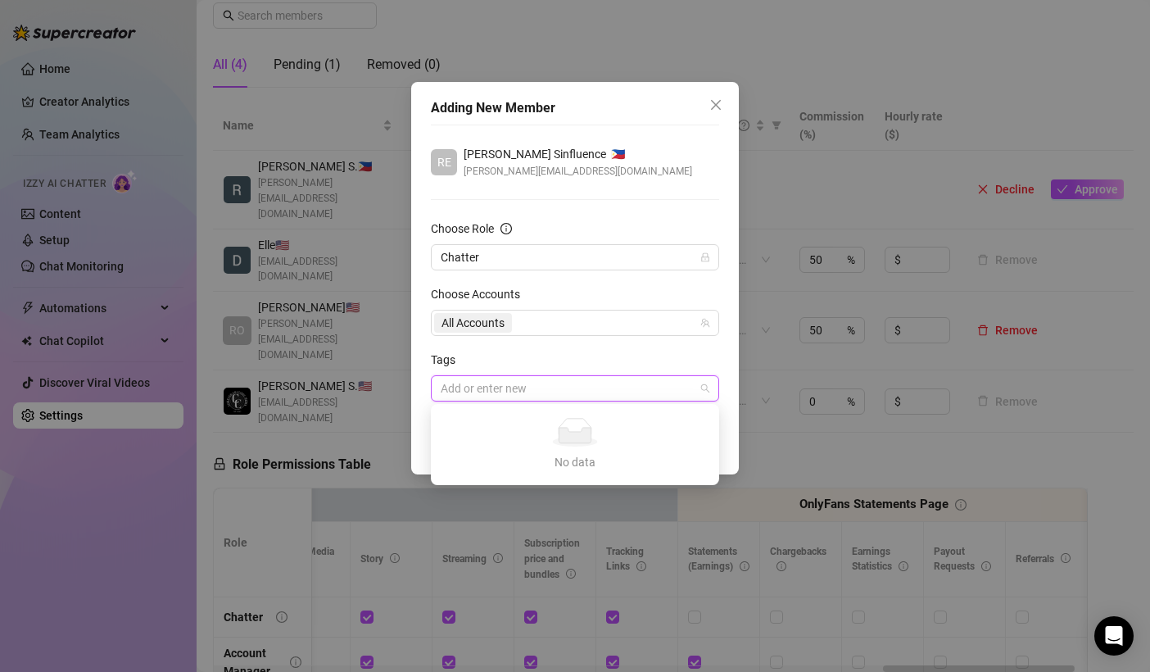
click at [523, 388] on div at bounding box center [566, 388] width 265 height 23
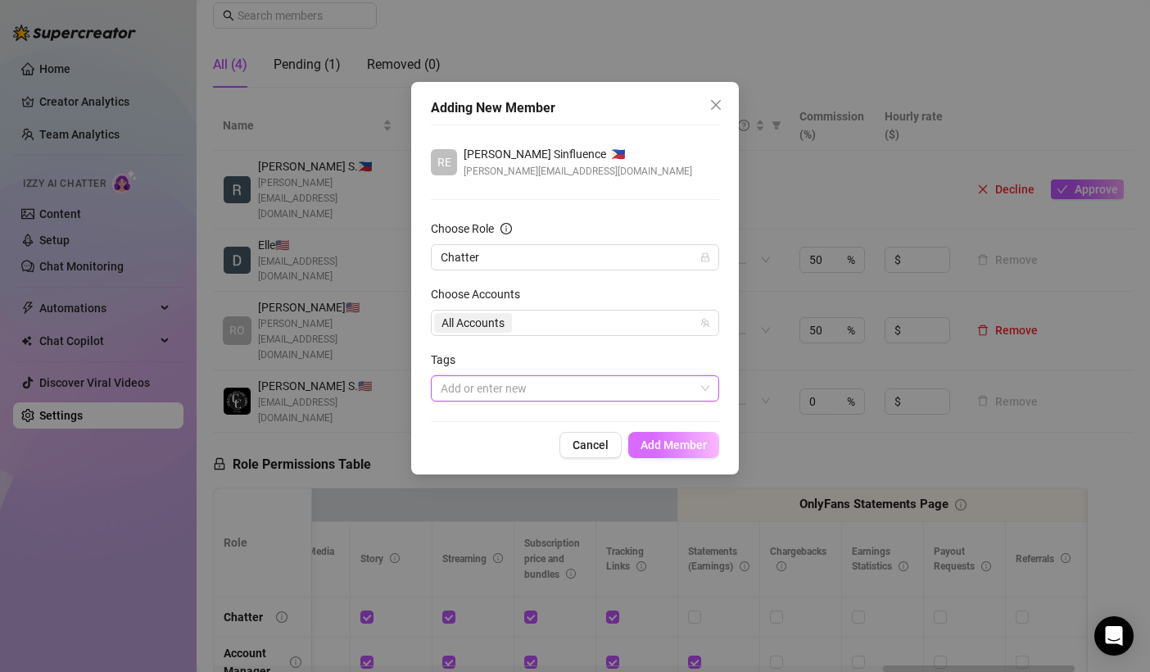
click at [709, 441] on button "Add Member" at bounding box center [673, 445] width 91 height 26
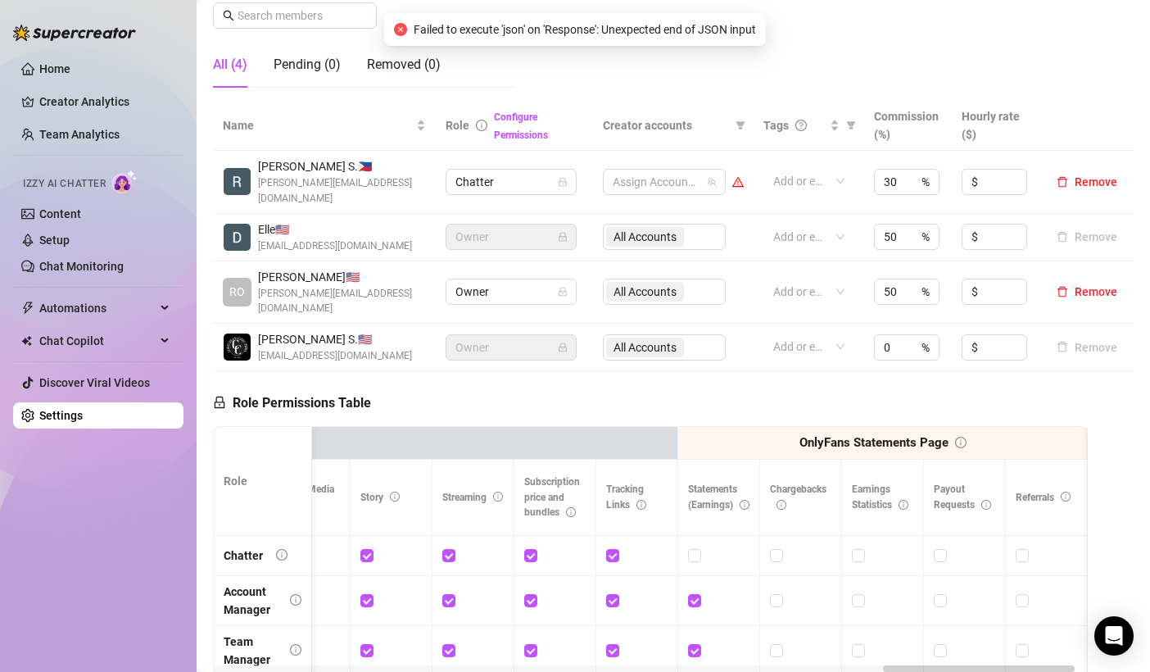
click at [721, 176] on div "Assign Accounts" at bounding box center [673, 182] width 141 height 26
click at [691, 172] on div at bounding box center [655, 181] width 99 height 23
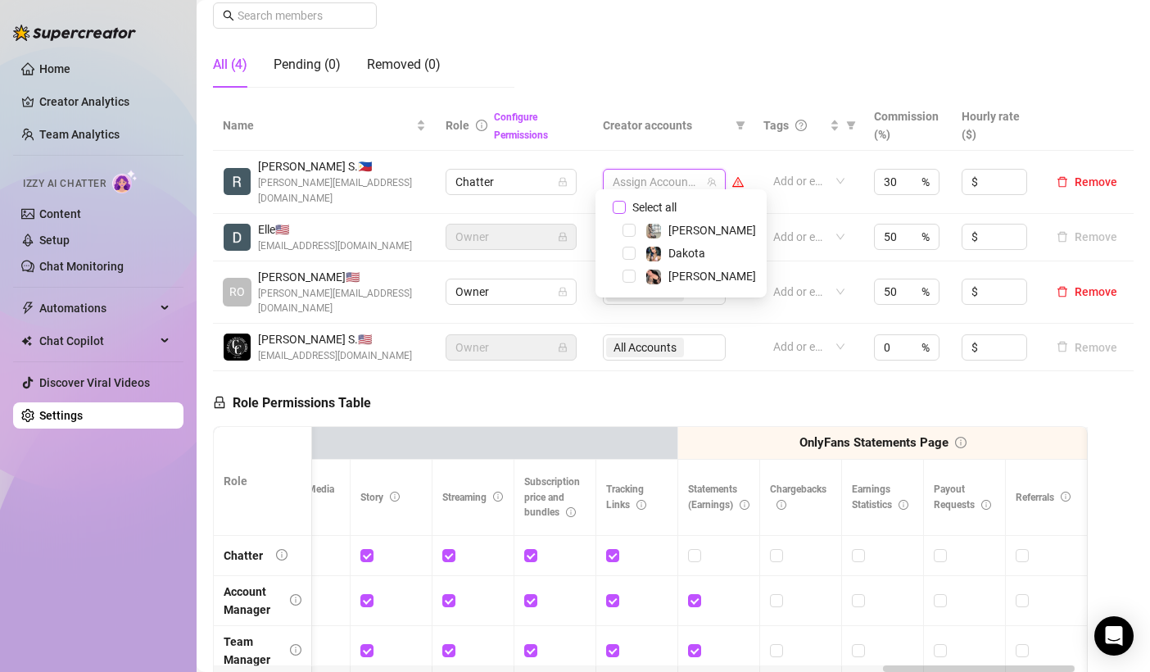
click at [615, 207] on input "Select all" at bounding box center [619, 207] width 13 height 13
checkbox input "true"
click at [705, 101] on th "Creator accounts" at bounding box center [673, 126] width 161 height 50
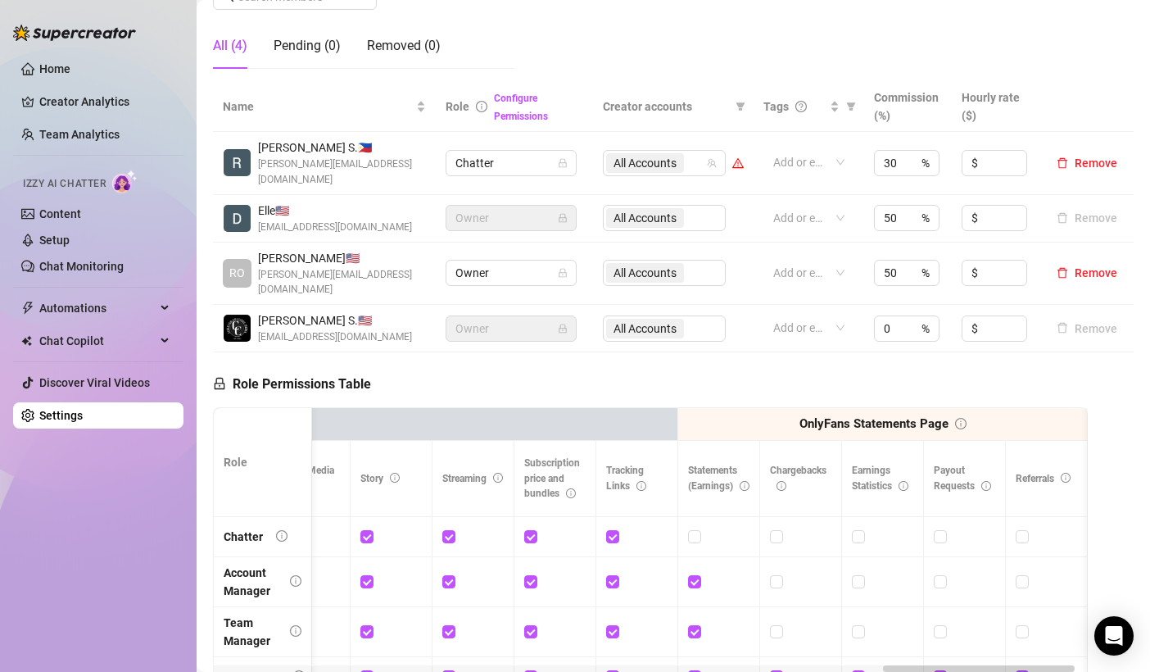
scroll to position [286, 0]
click at [665, 153] on span "All Accounts" at bounding box center [645, 162] width 63 height 18
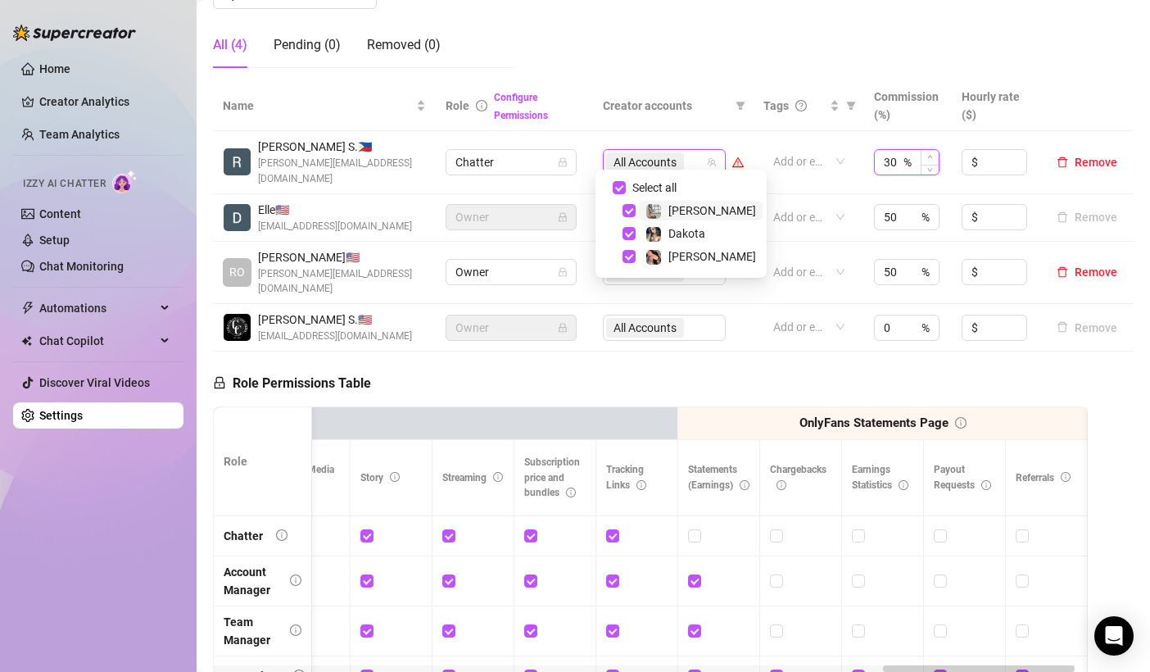
click at [921, 151] on span "Increase Value" at bounding box center [930, 157] width 18 height 15
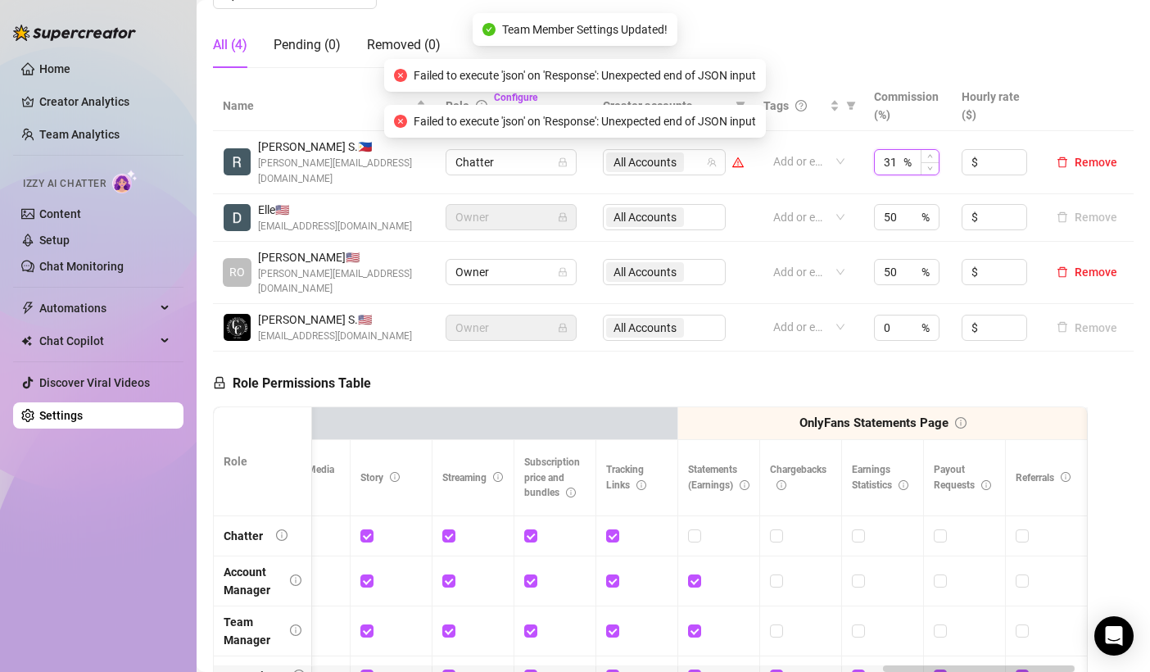
type input "3"
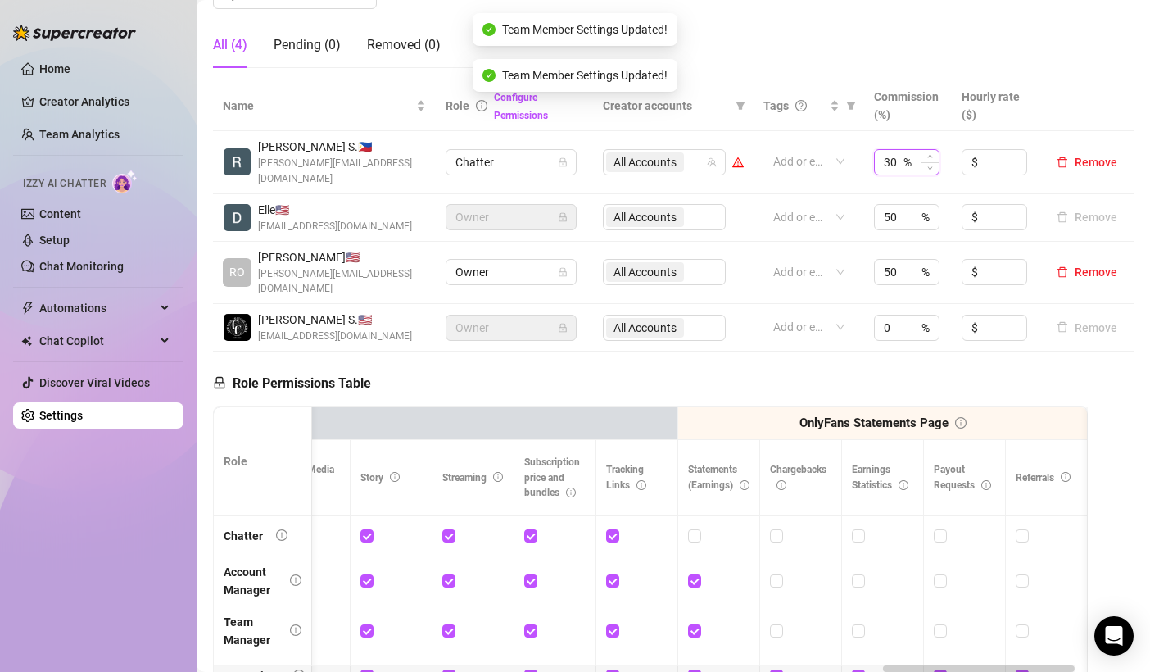
type input "3"
type input "0"
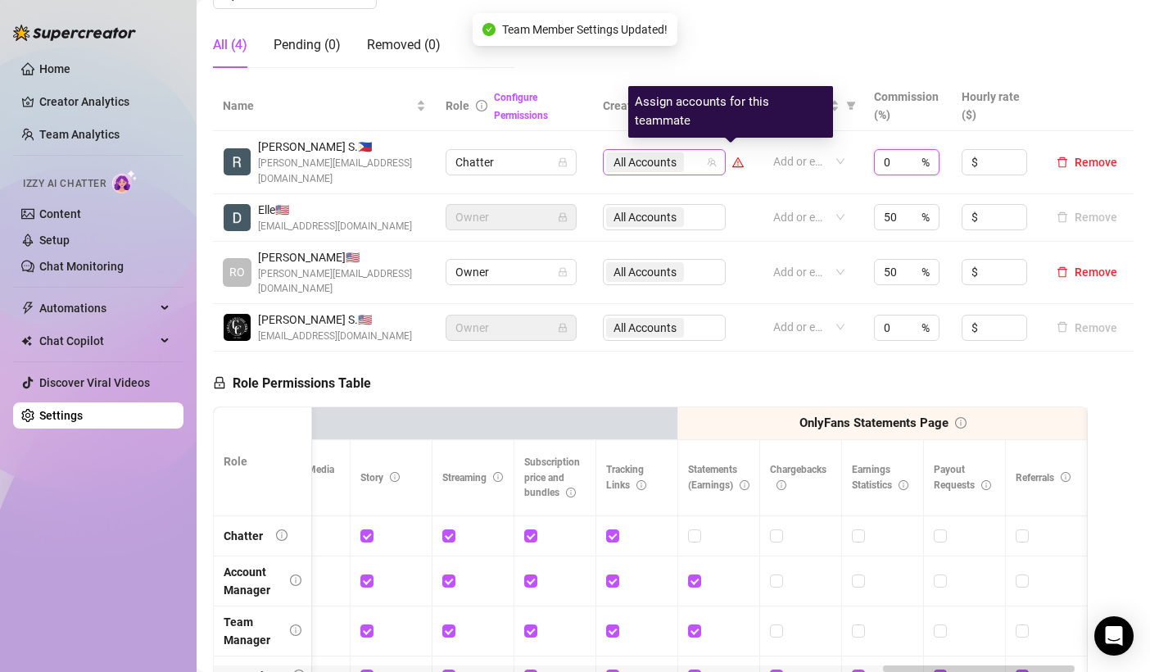
click at [668, 153] on span "All Accounts" at bounding box center [645, 162] width 63 height 18
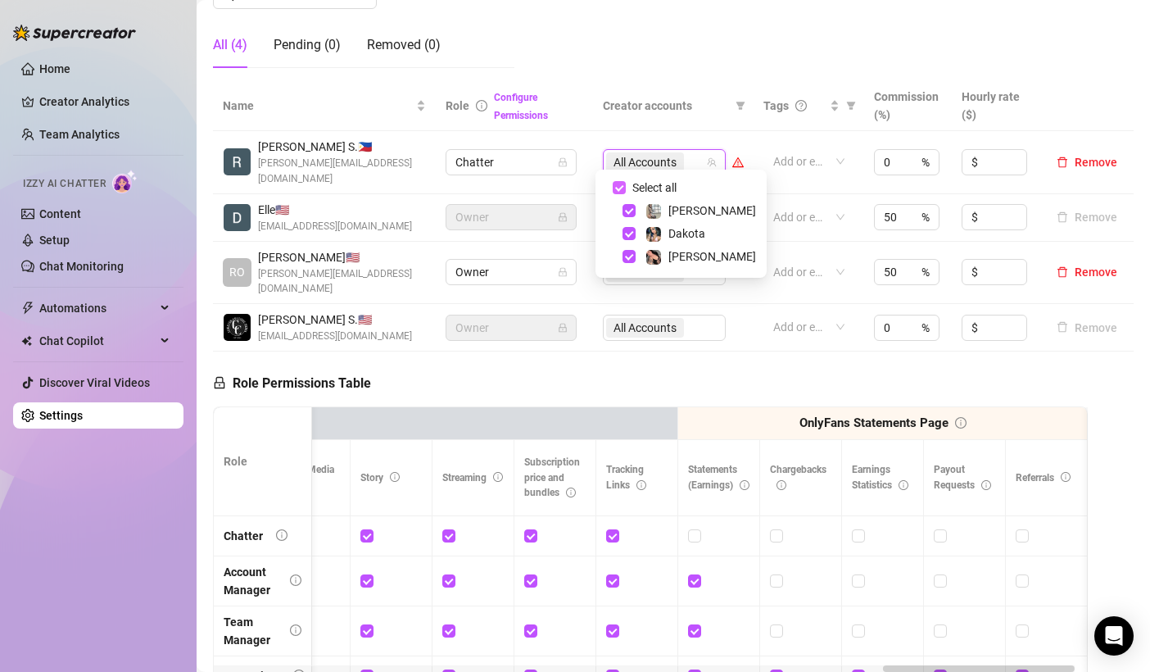
click at [617, 184] on input "Select all" at bounding box center [619, 187] width 13 height 13
click at [622, 188] on input "Select all" at bounding box center [619, 187] width 13 height 13
checkbox input "false"
click at [627, 231] on span "Select tree node" at bounding box center [629, 233] width 13 height 13
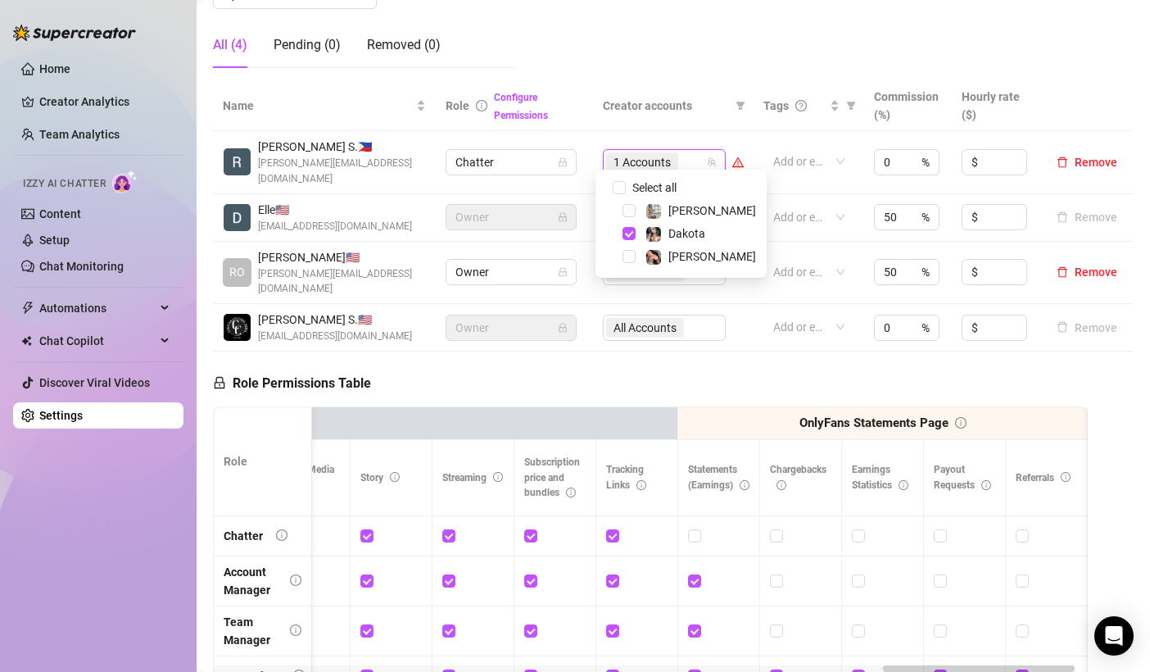
click at [692, 116] on th "Creator accounts" at bounding box center [673, 106] width 161 height 50
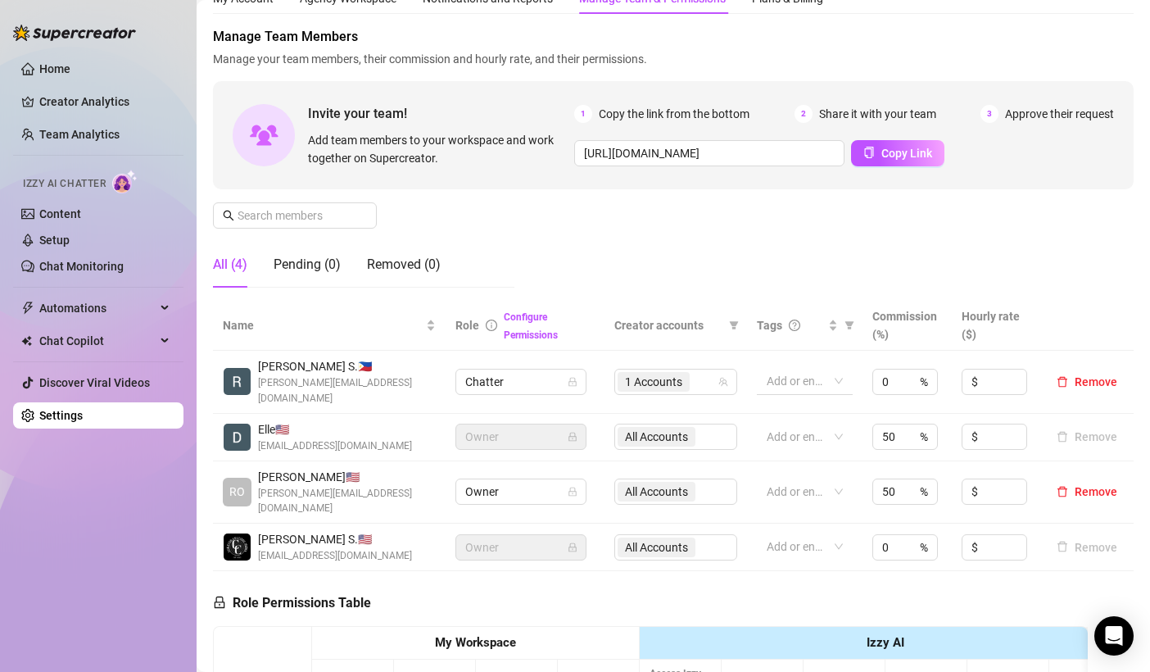
scroll to position [67, 0]
click at [668, 372] on span "1 Accounts" at bounding box center [653, 381] width 57 height 18
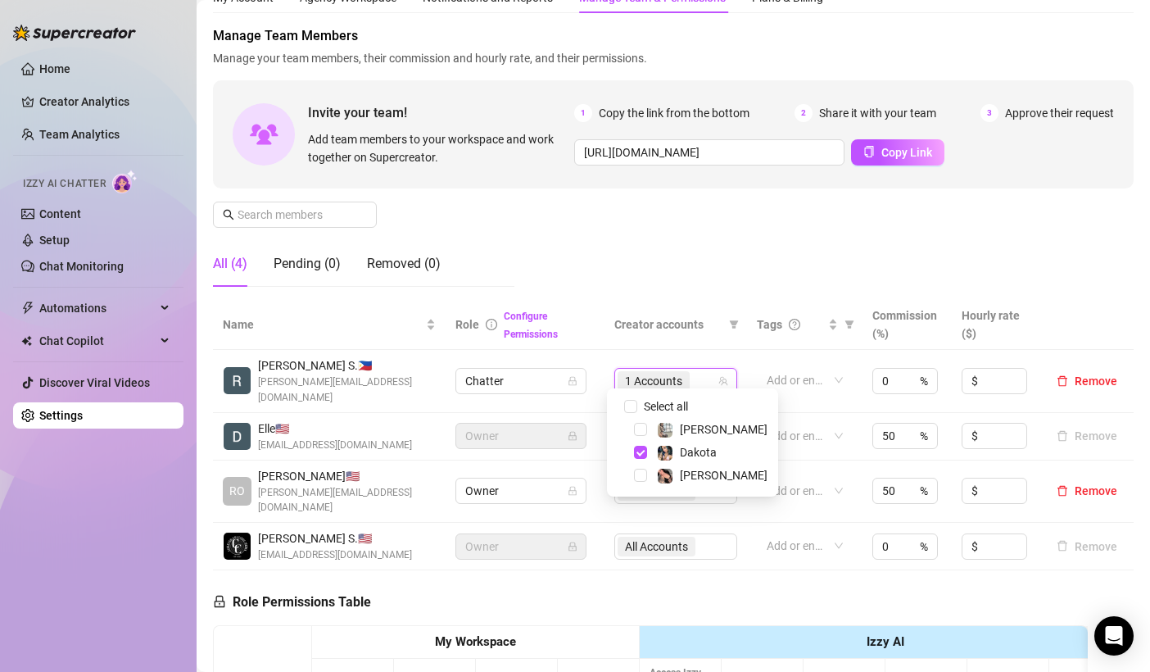
click at [670, 415] on div "Select all" at bounding box center [676, 407] width 70 height 20
click at [633, 406] on input "Select all" at bounding box center [630, 406] width 13 height 13
checkbox input "true"
click at [712, 251] on div "Manage Team Members Manage your team members, their commission and hourly rate,…" at bounding box center [673, 163] width 921 height 274
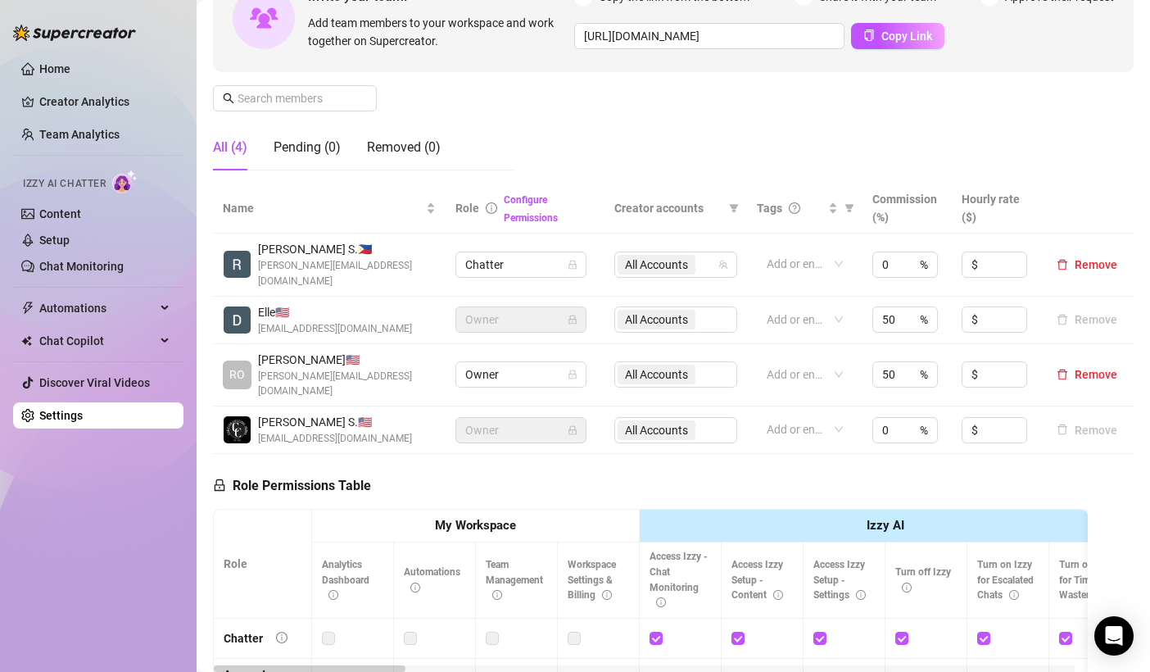
scroll to position [89, 0]
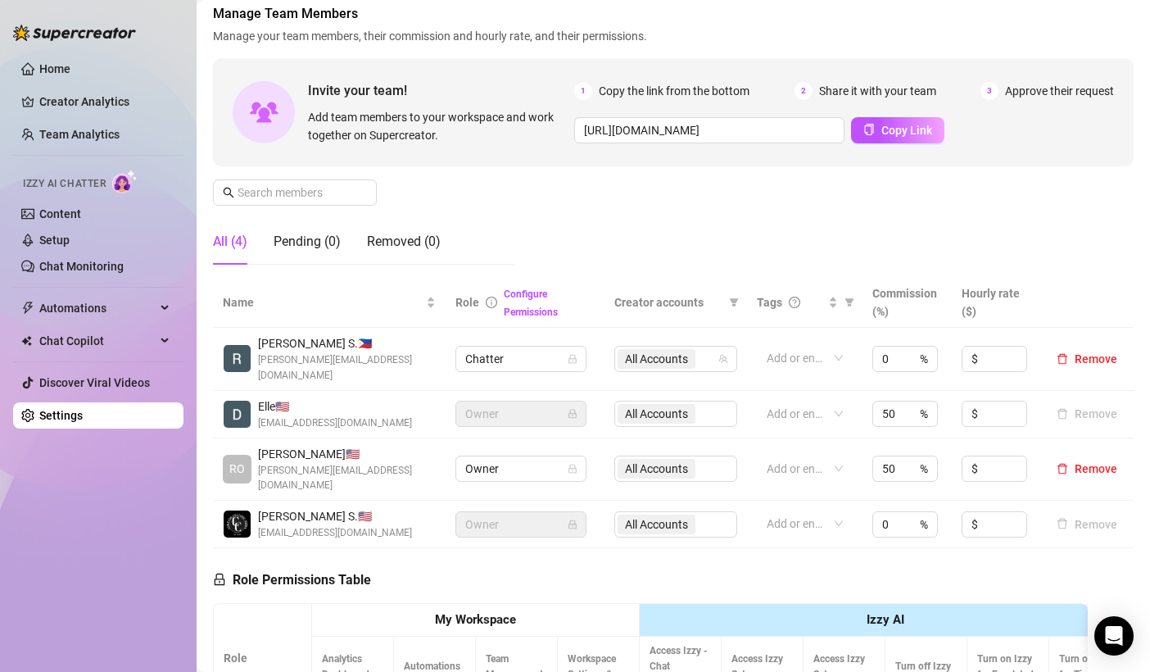
click at [129, 519] on div "Home Creator Analytics Team Analytics Izzy AI Chatter Content Setup Chat Monito…" at bounding box center [98, 328] width 170 height 657
click at [698, 34] on span "Manage your team members, their commission and hourly rate, and their permissio…" at bounding box center [673, 36] width 921 height 18
